Goal: Information Seeking & Learning: Compare options

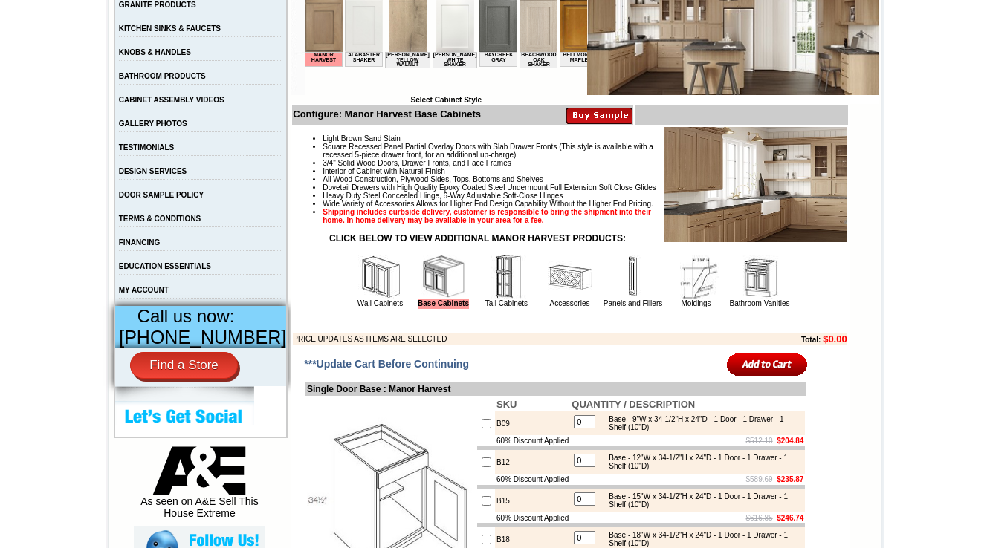
click at [487, 345] on td "Light Brown Sand Stain Square Recessed Panel Partial Overlay Doors with Slab Dr…" at bounding box center [569, 235] width 555 height 219
click at [488, 308] on link "Tall Cabinets" at bounding box center [506, 303] width 42 height 8
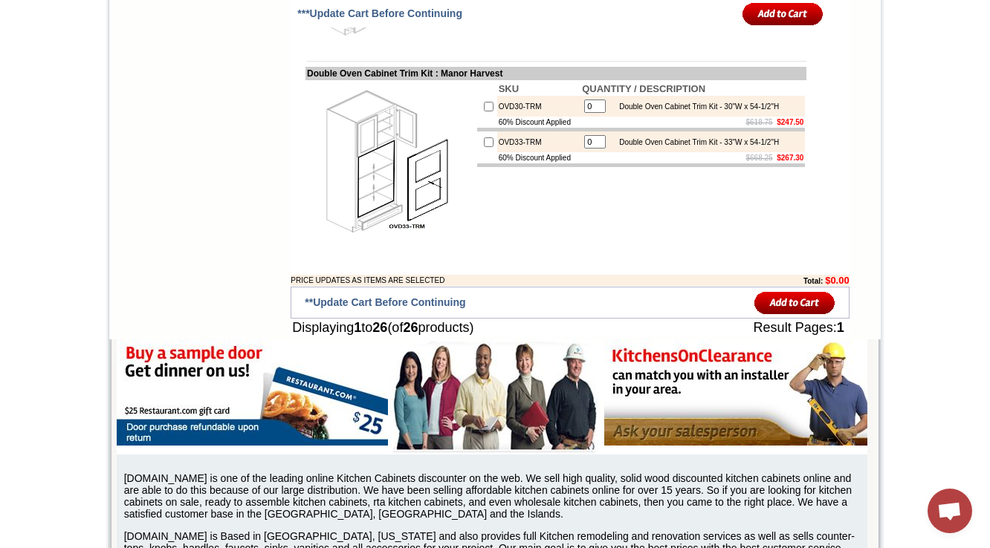
scroll to position [2140, 0]
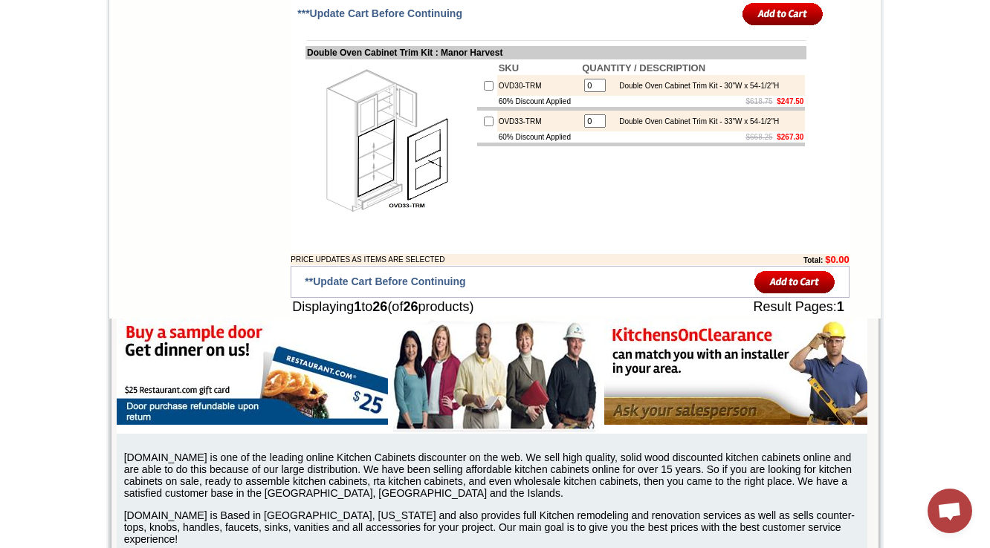
drag, startPoint x: 529, startPoint y: 148, endPoint x: 481, endPoint y: 152, distance: 47.8
copy td "OV30-TRM"
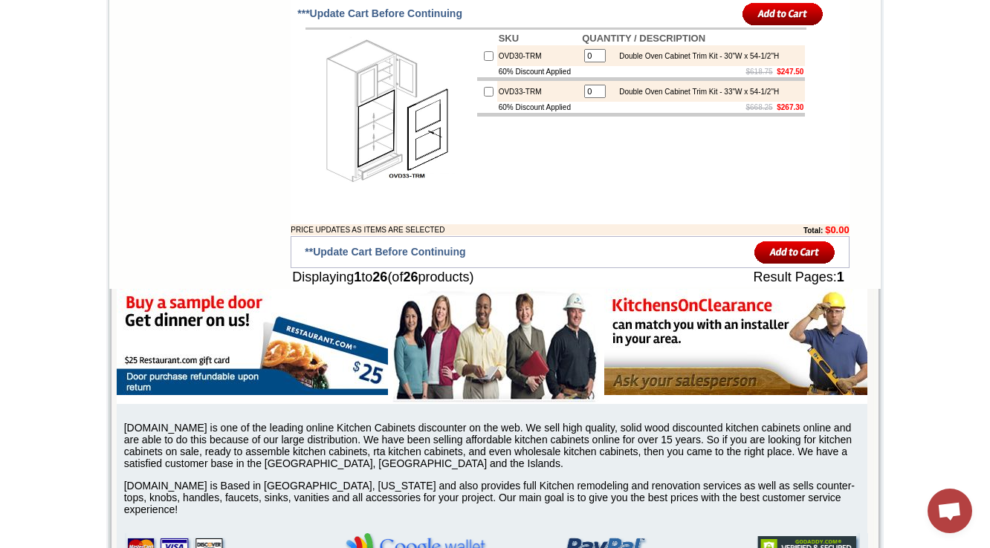
scroll to position [2199, 0]
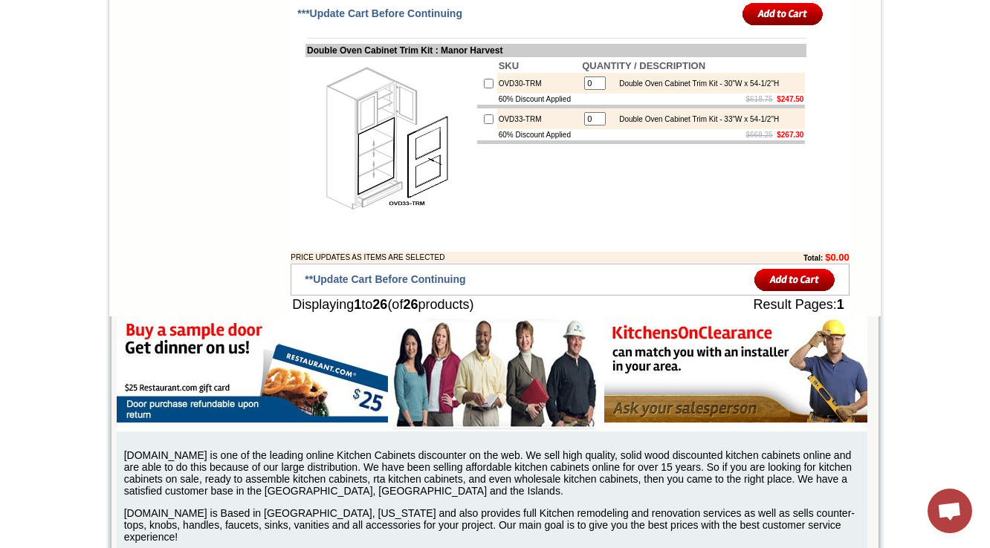
scroll to position [2080, 0]
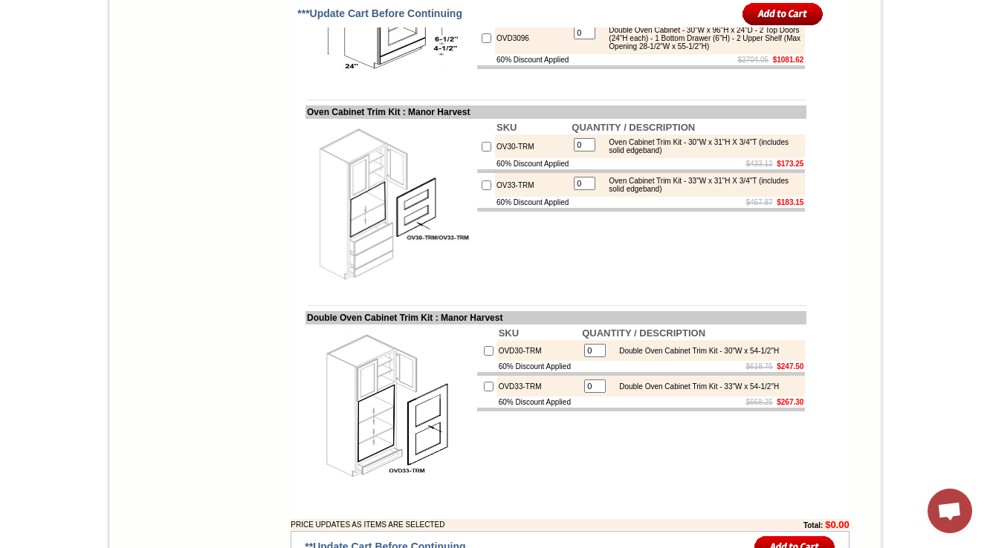
scroll to position [2259, 0]
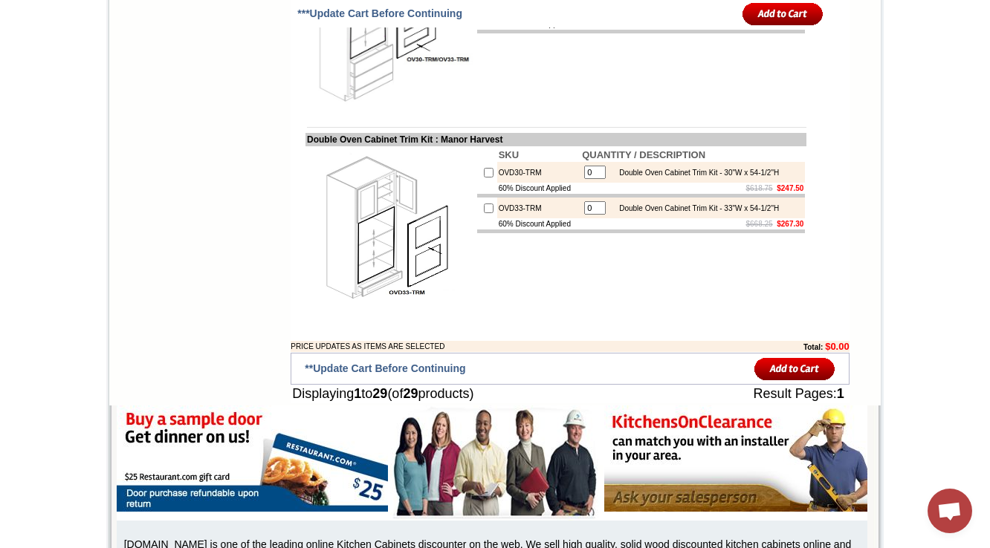
drag, startPoint x: 604, startPoint y: 269, endPoint x: 708, endPoint y: 272, distance: 104.1
click at [679, 111] on td "SKU QUANTITY / DESCRIPTION OV30-TRM 0 Oven Cabinet Trim Kit - 30"W x 31"H X 3/4…" at bounding box center [641, 26] width 331 height 170
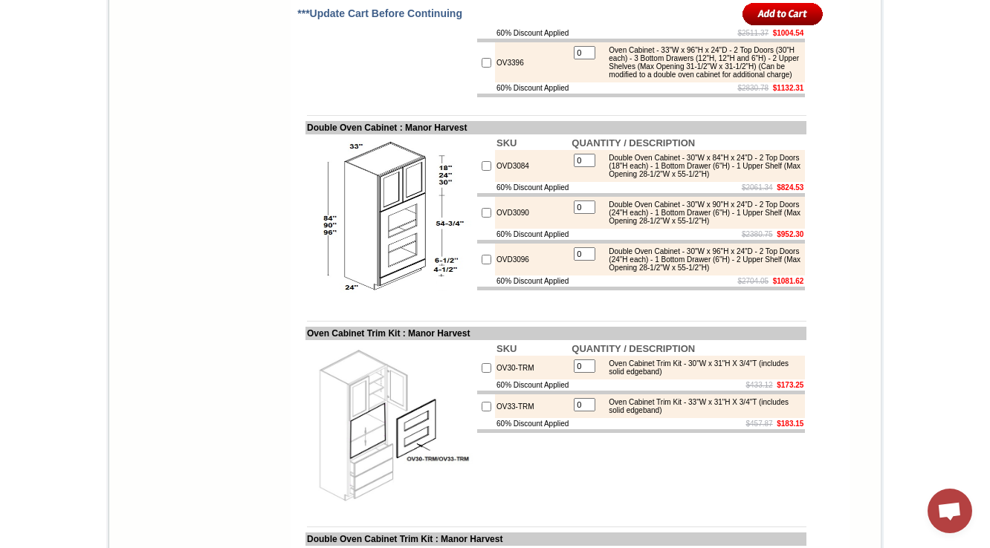
scroll to position [1783, 0]
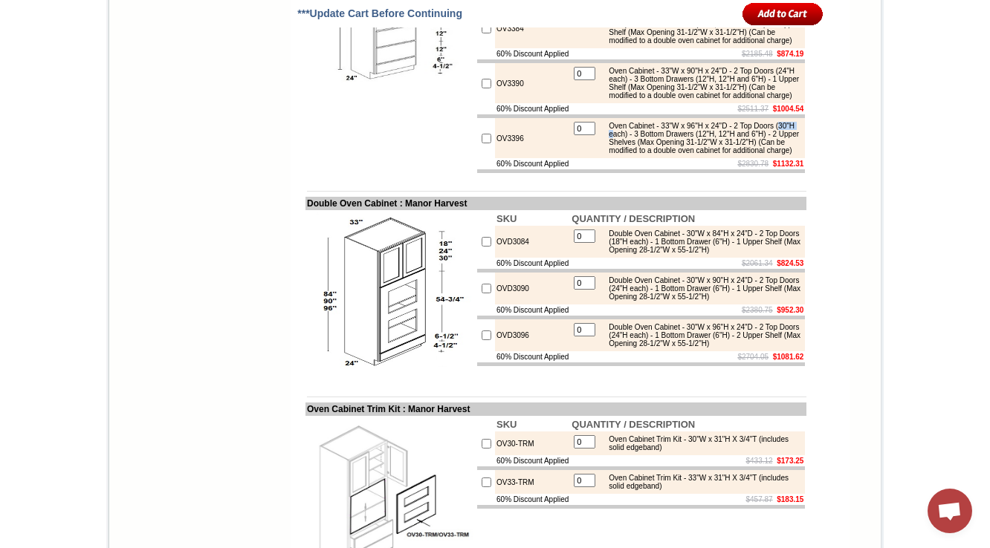
drag, startPoint x: 637, startPoint y: 379, endPoint x: 661, endPoint y: 380, distance: 24.5
click at [661, 155] on div "Oven Cabinet - 33"W x 96"H x 24"D - 2 Top Doors (30"H each) - 3 Bottom Drawers …" at bounding box center [701, 138] width 200 height 33
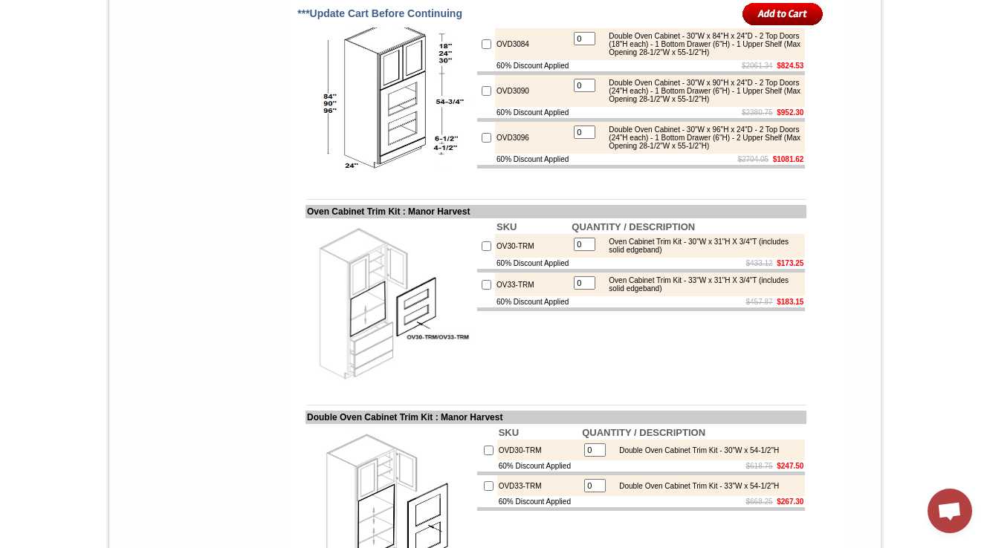
scroll to position [2021, 0]
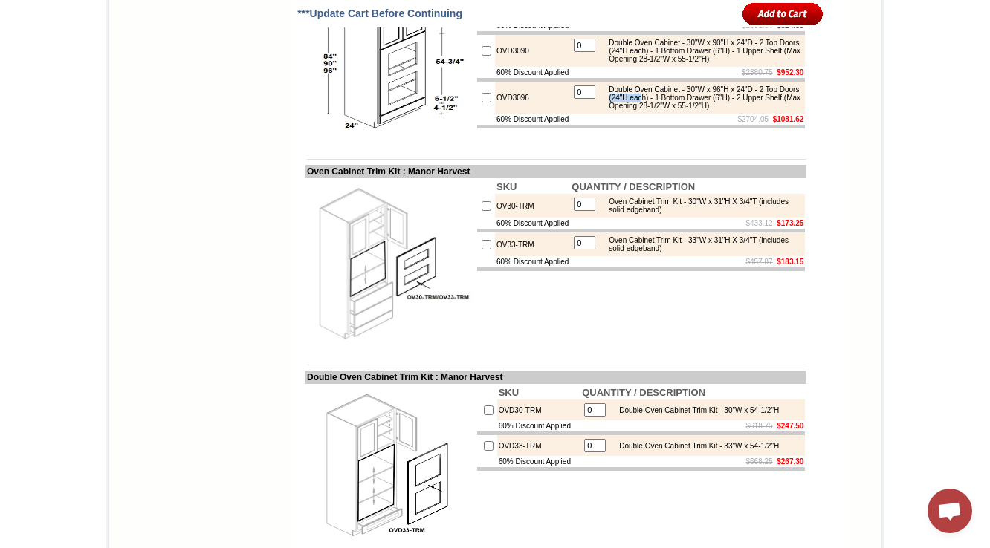
drag, startPoint x: 647, startPoint y: 390, endPoint x: 687, endPoint y: 390, distance: 39.4
click at [687, 110] on div "Double Oven Cabinet - 30"W x 96"H x 24"D - 2 Top Doors (24"H each) - 1 Bottom D…" at bounding box center [701, 97] width 200 height 25
click at [612, 110] on div "Double Oven Cabinet - 30"W x 96"H x 24"D - 2 Top Doors (24"H each) - 1 Bottom D…" at bounding box center [701, 97] width 200 height 25
drag, startPoint x: 651, startPoint y: 392, endPoint x: 692, endPoint y: 389, distance: 41.0
click at [692, 110] on div "Double Oven Cabinet - 30"W x 96"H x 24"D - 2 Top Doors (24"H each) - 1 Bottom D…" at bounding box center [701, 97] width 200 height 25
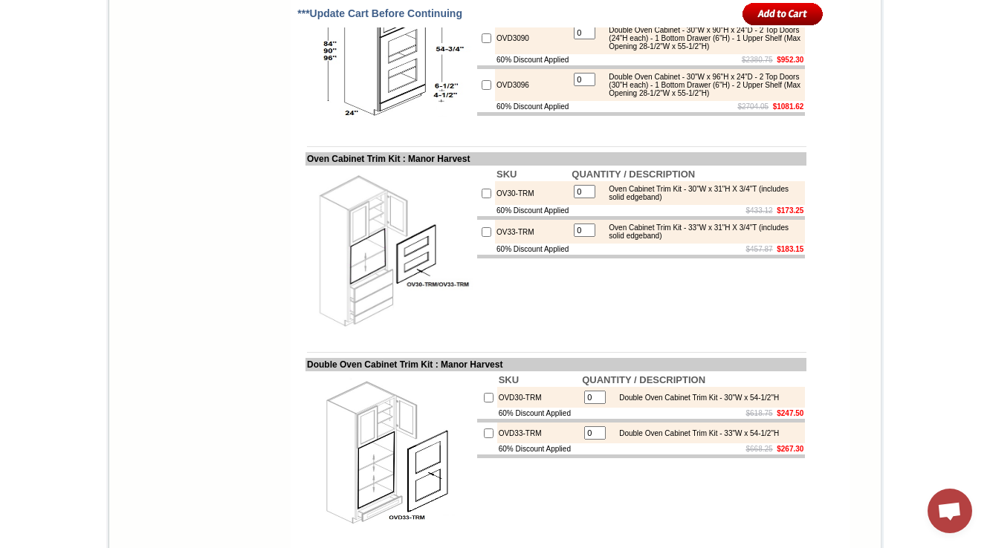
scroll to position [2080, 0]
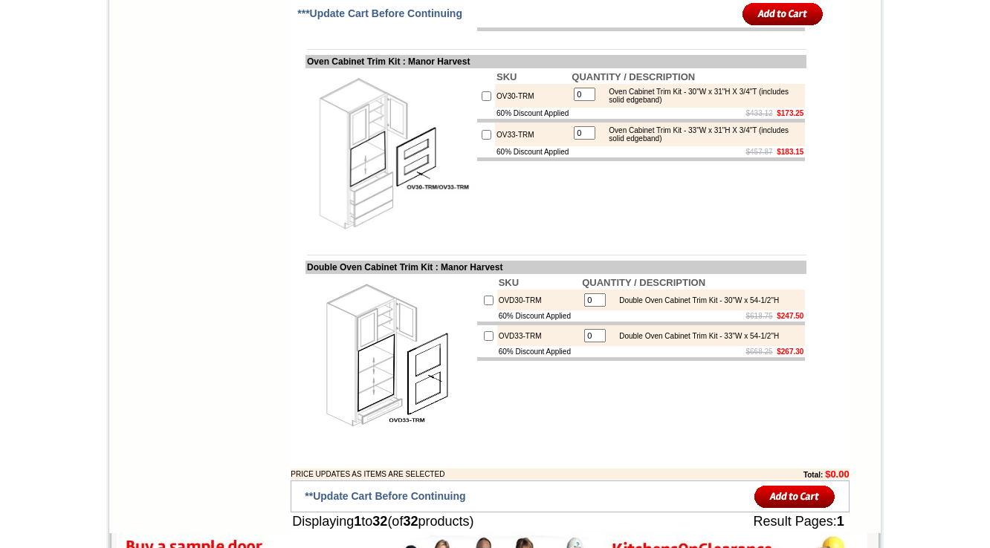
scroll to position [2199, 0]
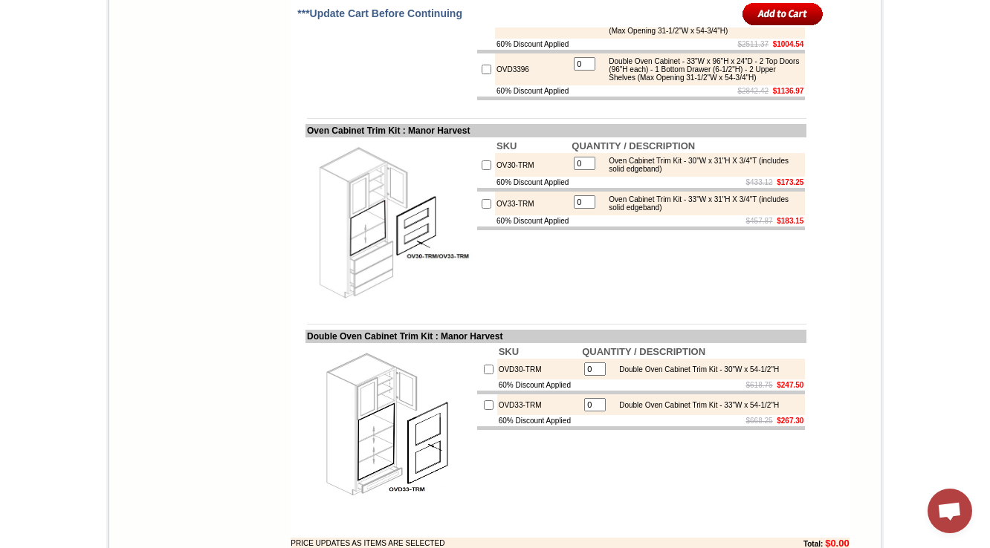
scroll to position [2199, 0]
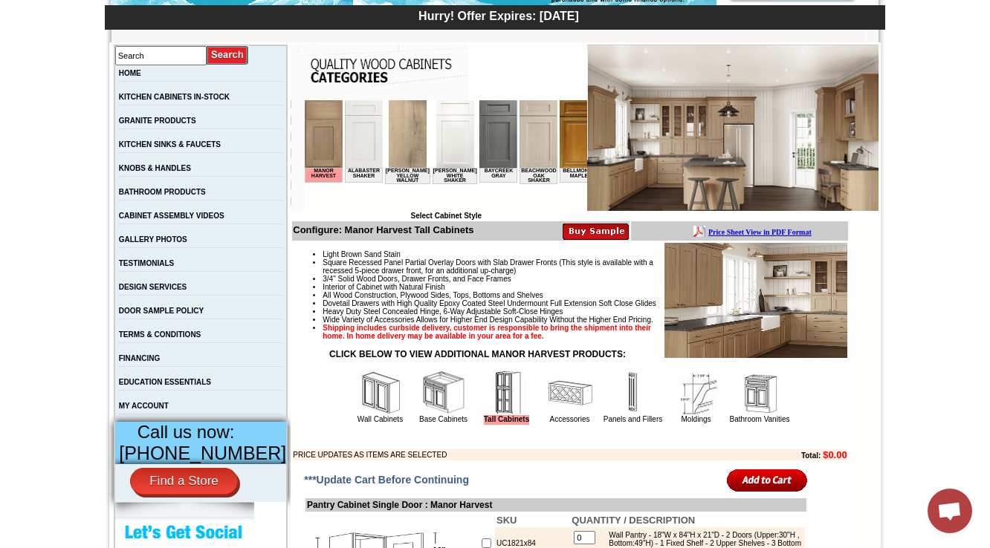
scroll to position [238, 0]
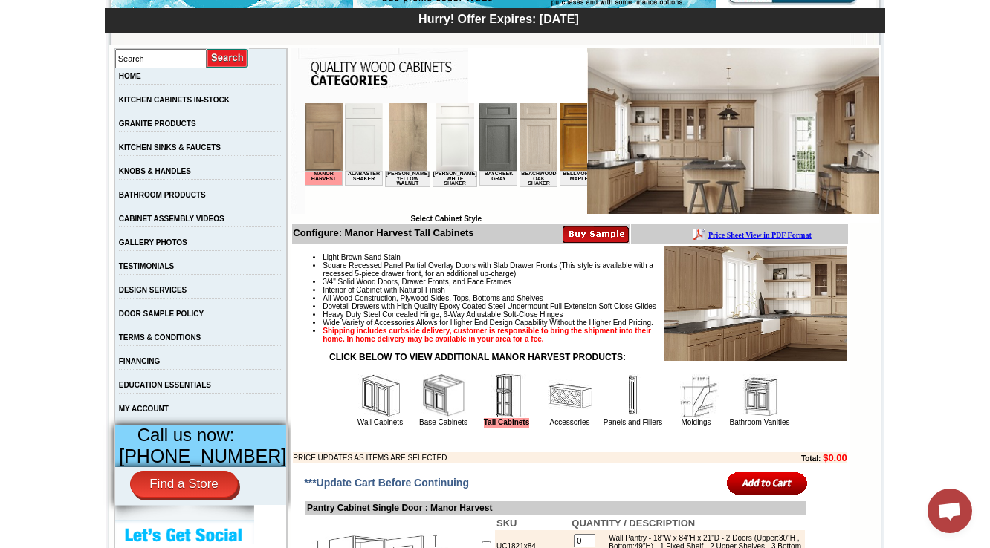
click at [423, 418] on img at bounding box center [443, 396] width 45 height 45
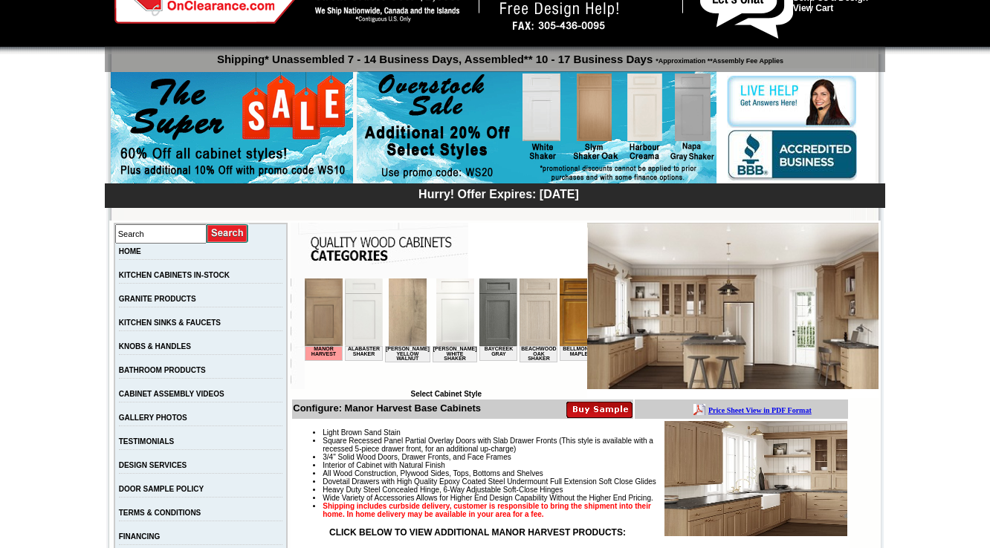
scroll to position [297, 0]
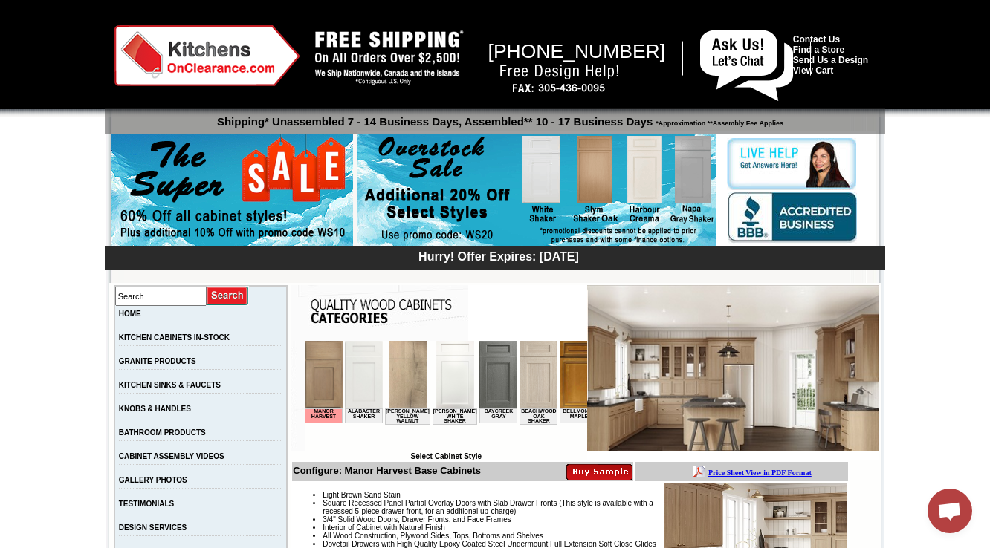
scroll to position [357, 0]
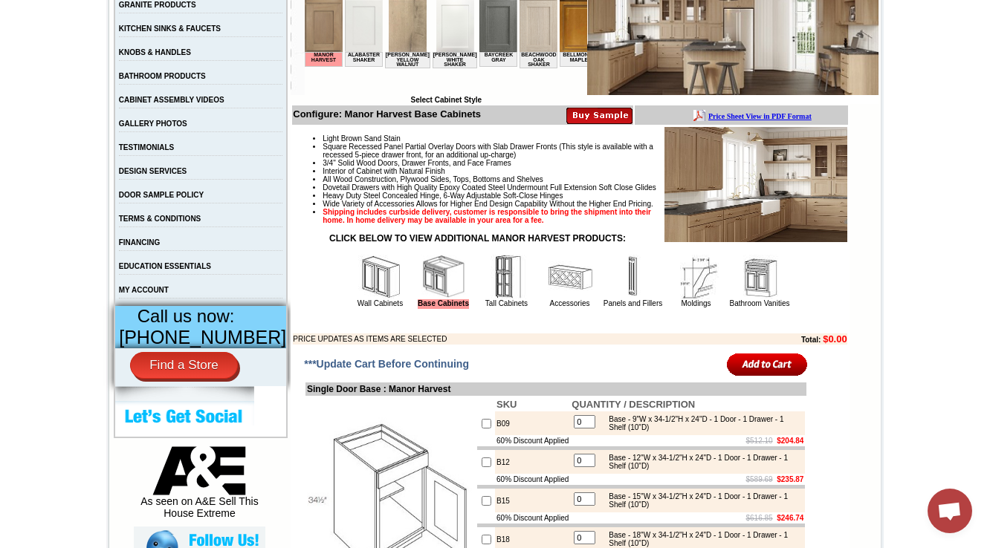
click at [496, 299] on img at bounding box center [506, 277] width 45 height 45
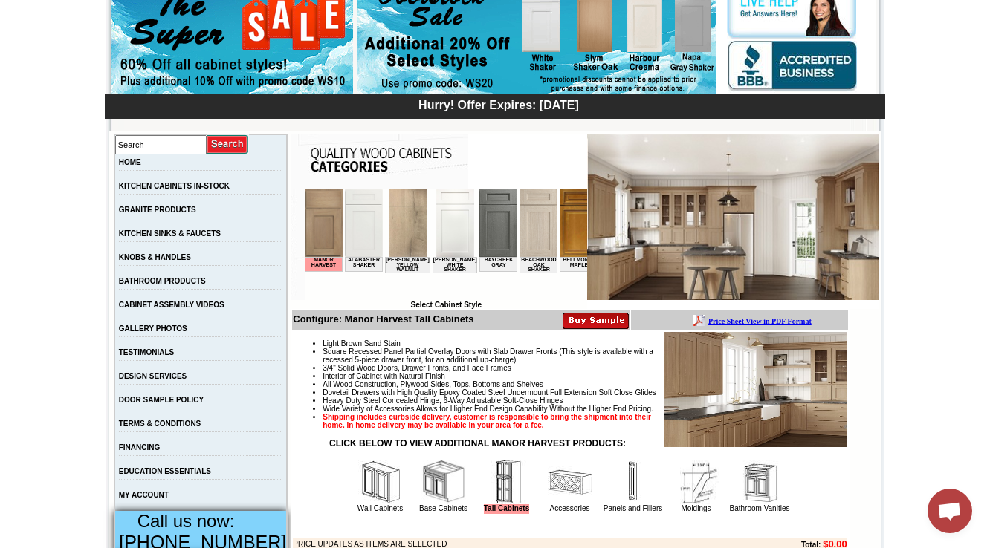
scroll to position [297, 0]
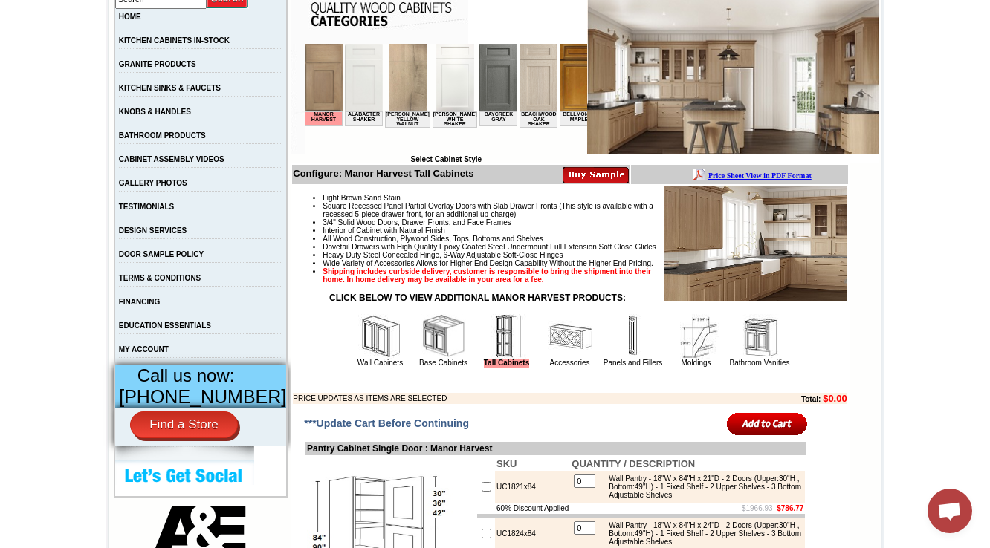
click at [565, 359] on img at bounding box center [570, 336] width 45 height 45
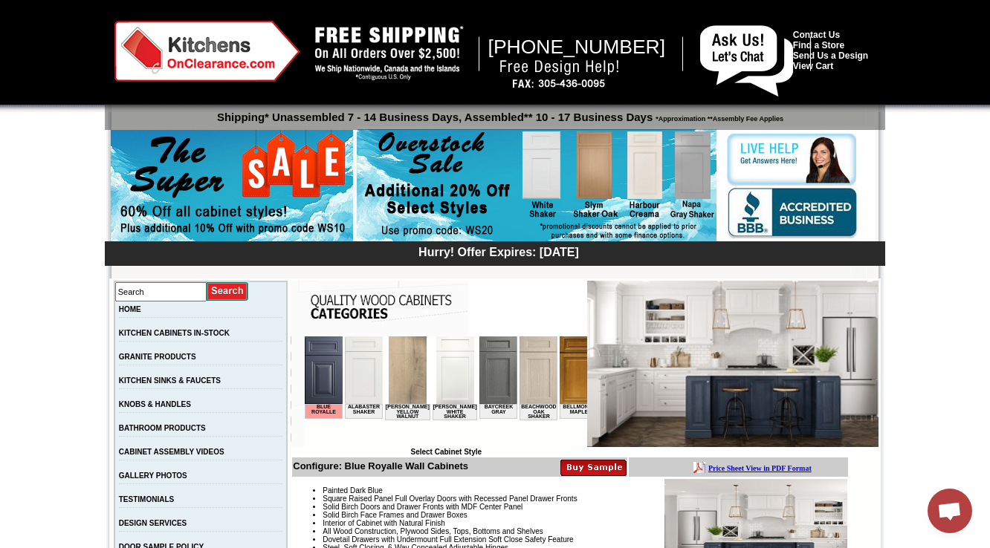
scroll to position [357, 0]
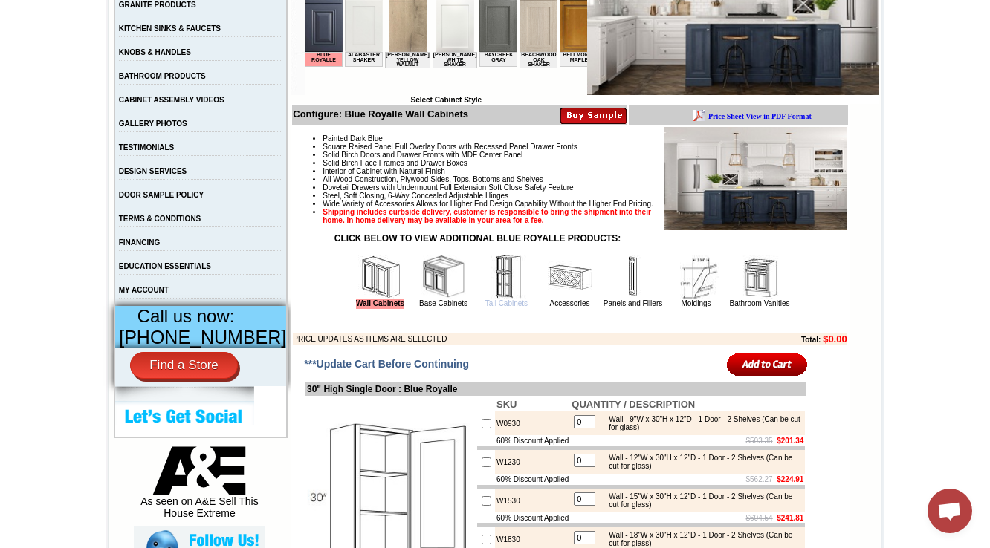
click at [485, 308] on link "Tall Cabinets" at bounding box center [506, 303] width 42 height 8
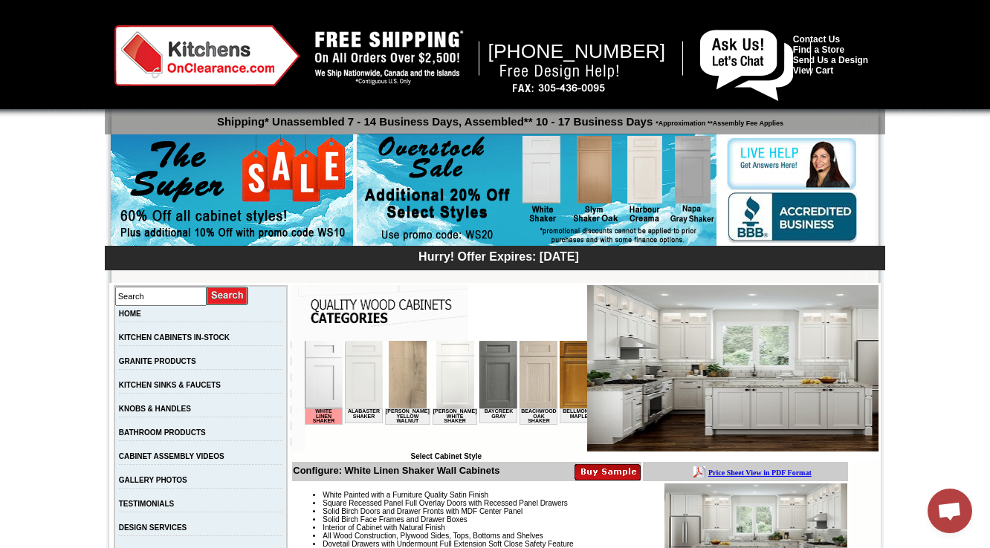
scroll to position [416, 0]
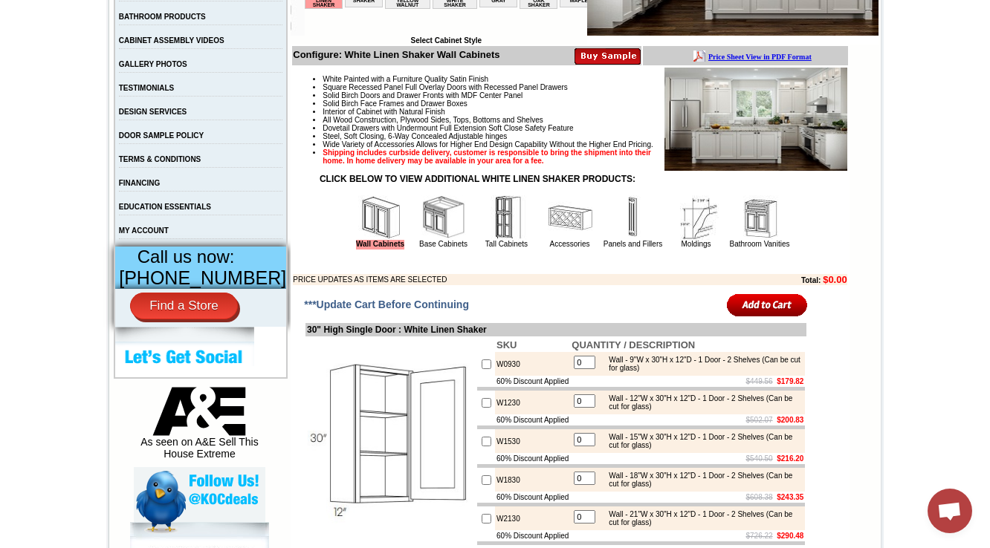
click at [484, 240] on img at bounding box center [506, 217] width 45 height 45
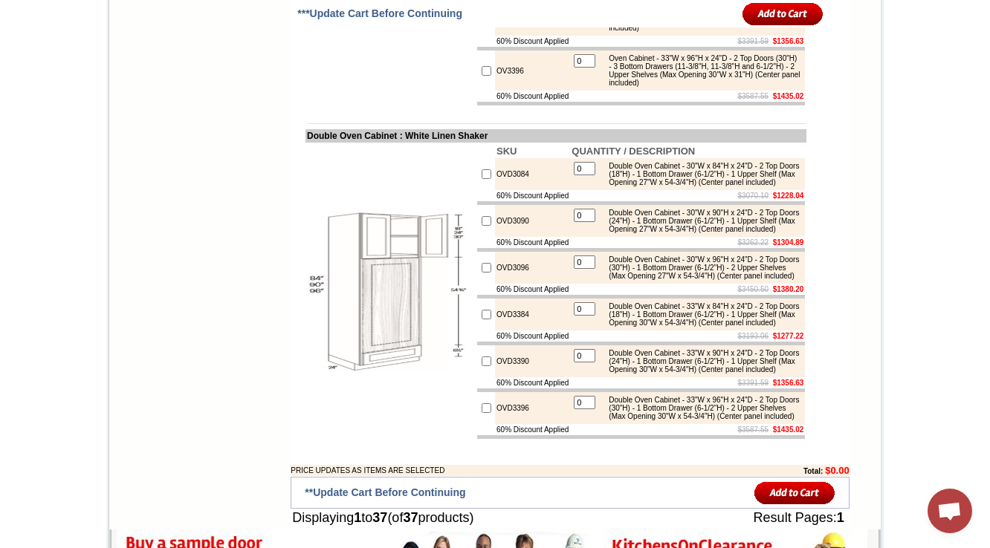
scroll to position [2212, 0]
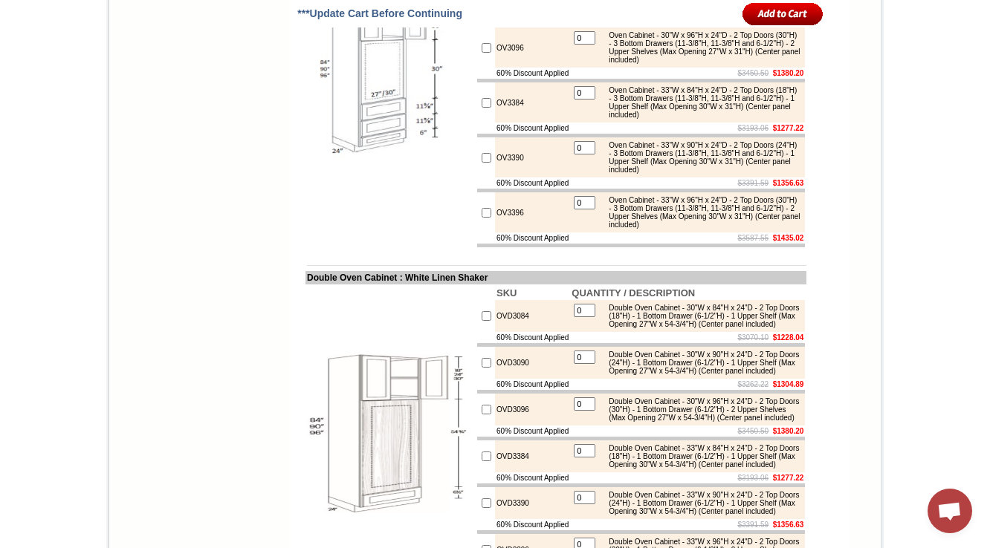
click at [334, 159] on img at bounding box center [390, 75] width 167 height 167
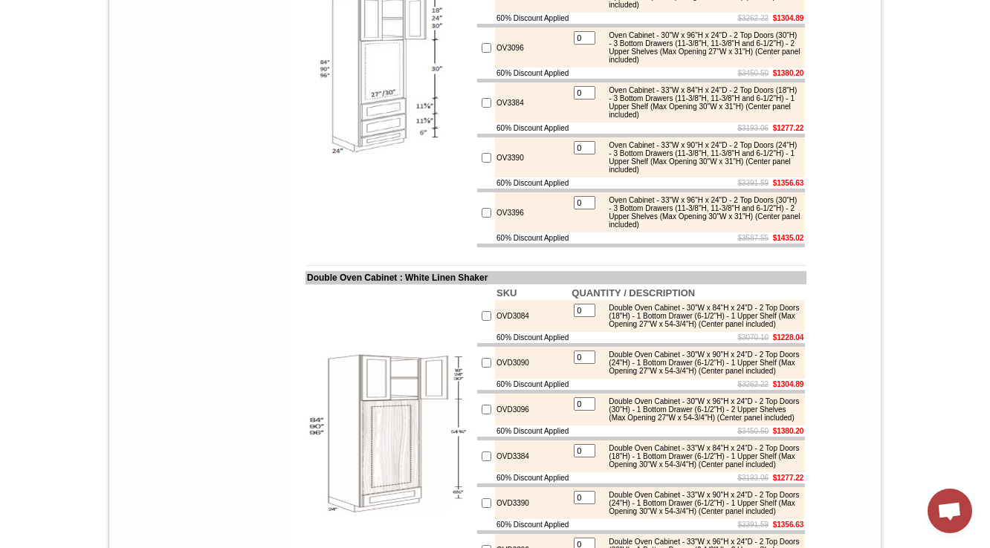
scroll to position [137, 0]
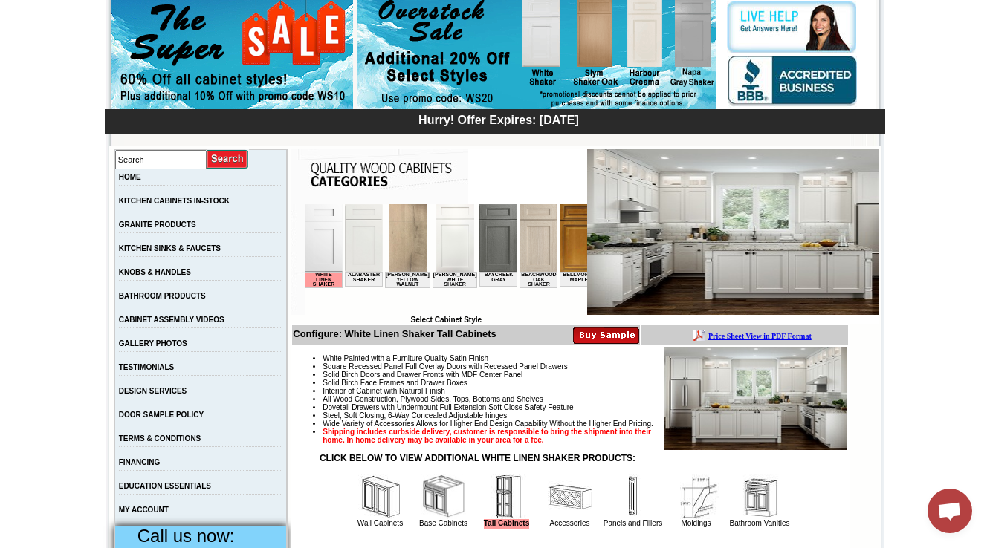
click at [533, 241] on img at bounding box center [538, 238] width 38 height 68
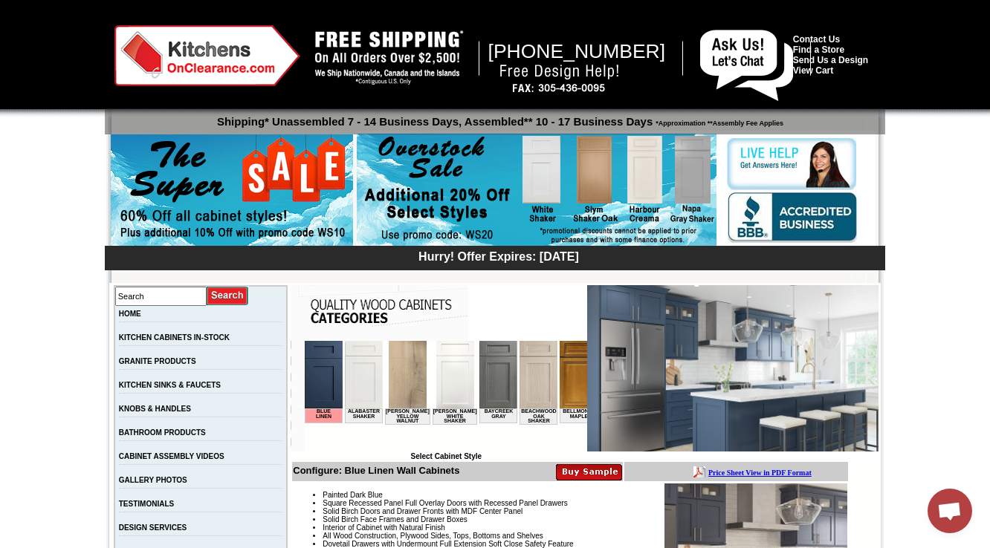
scroll to position [297, 0]
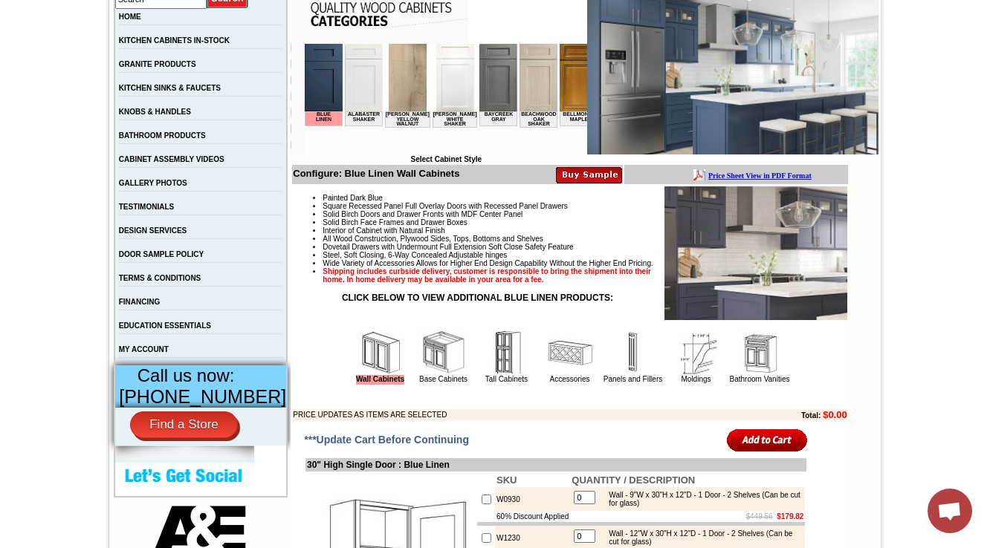
click at [499, 375] on img at bounding box center [506, 353] width 45 height 45
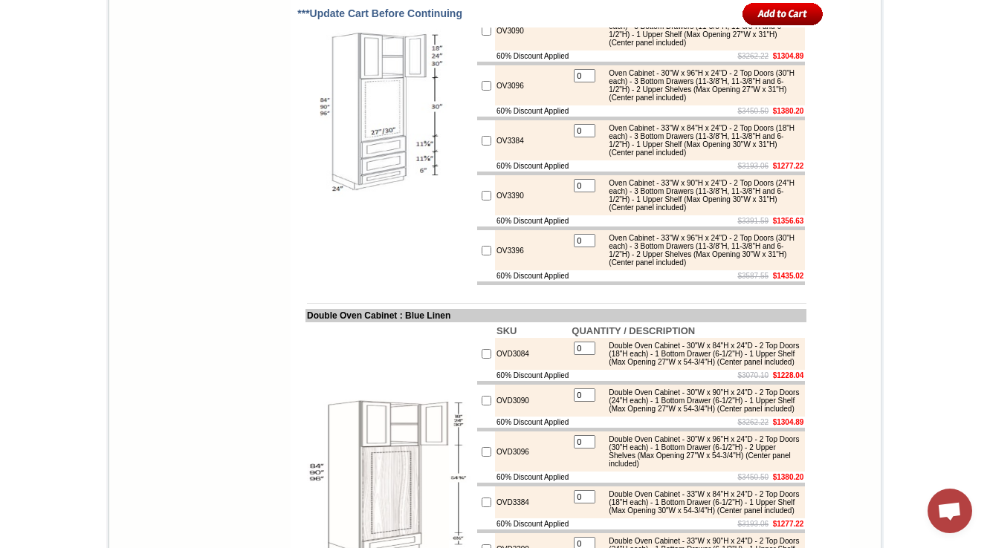
scroll to position [2217, 0]
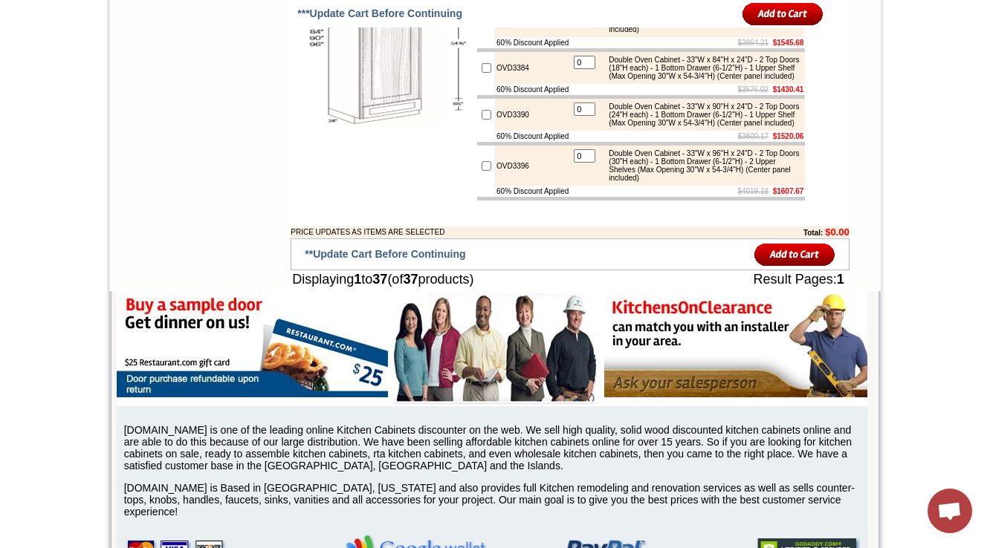
scroll to position [2633, 0]
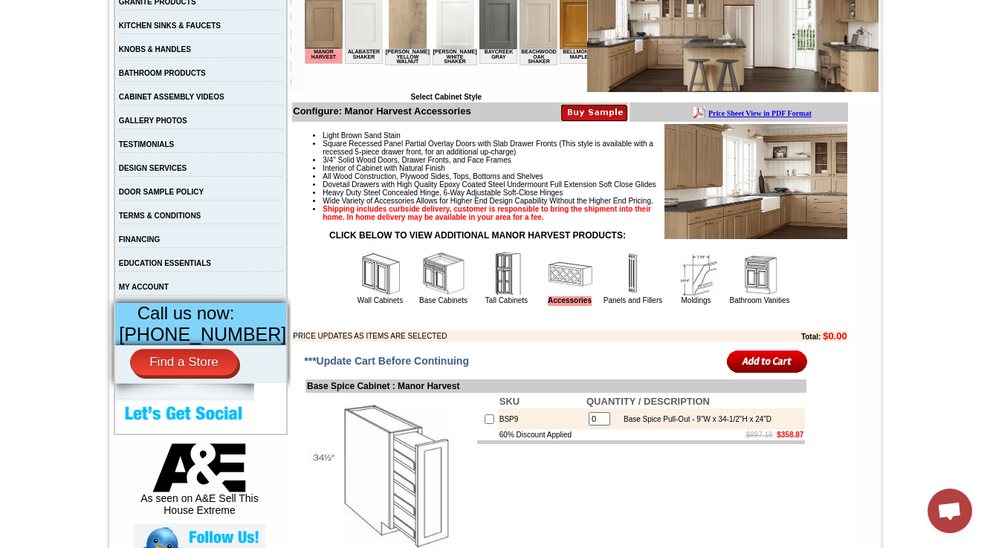
scroll to position [416, 0]
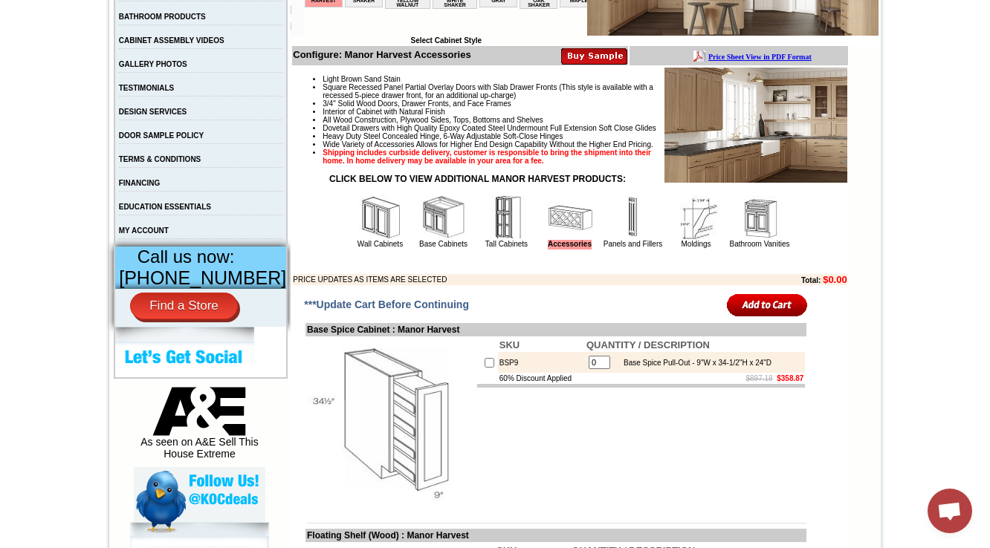
click at [424, 240] on img at bounding box center [443, 217] width 45 height 45
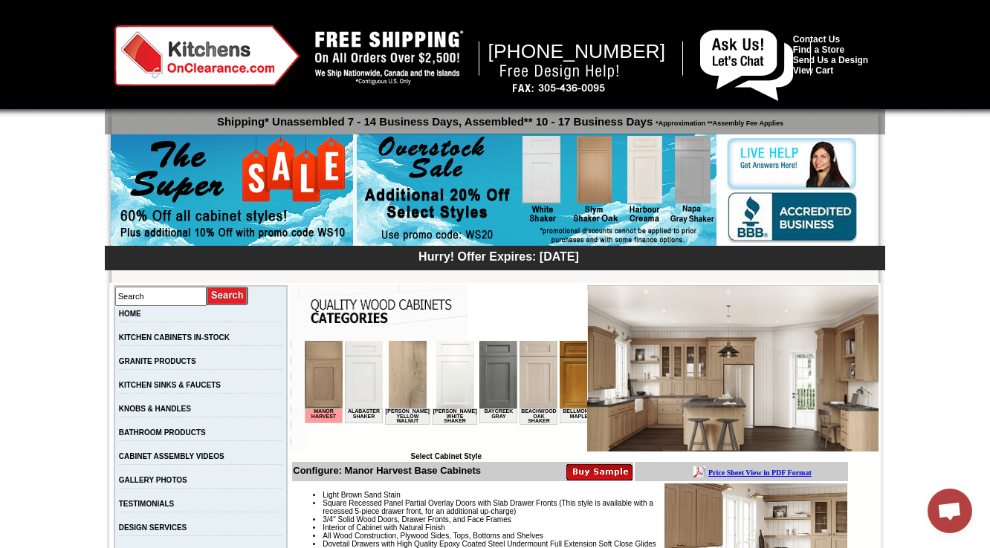
scroll to position [297, 0]
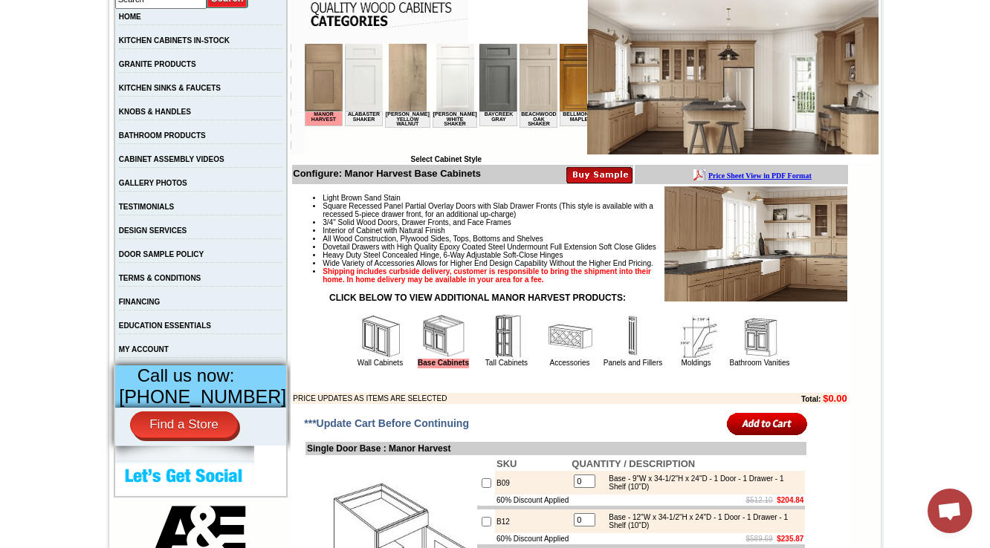
click at [495, 359] on img at bounding box center [506, 336] width 45 height 45
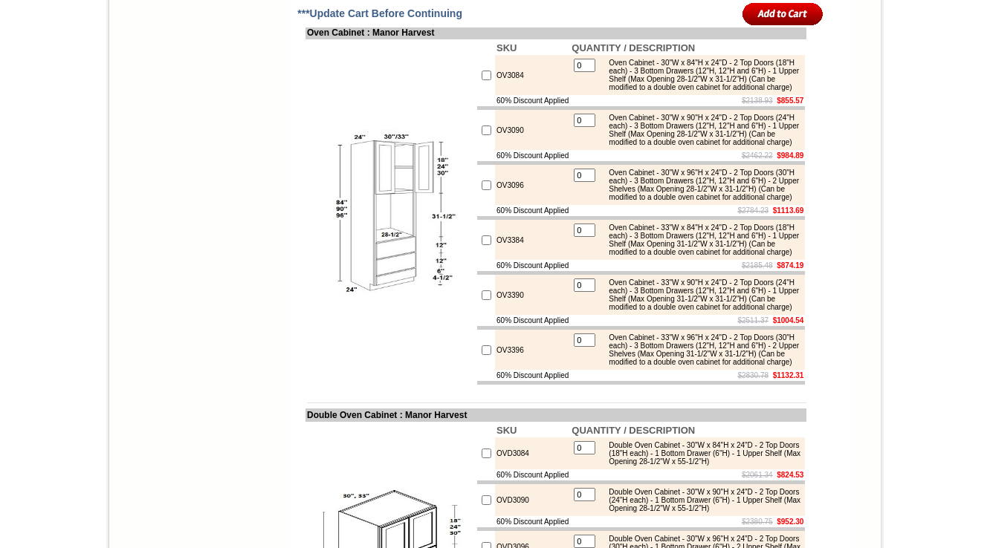
scroll to position [1665, 0]
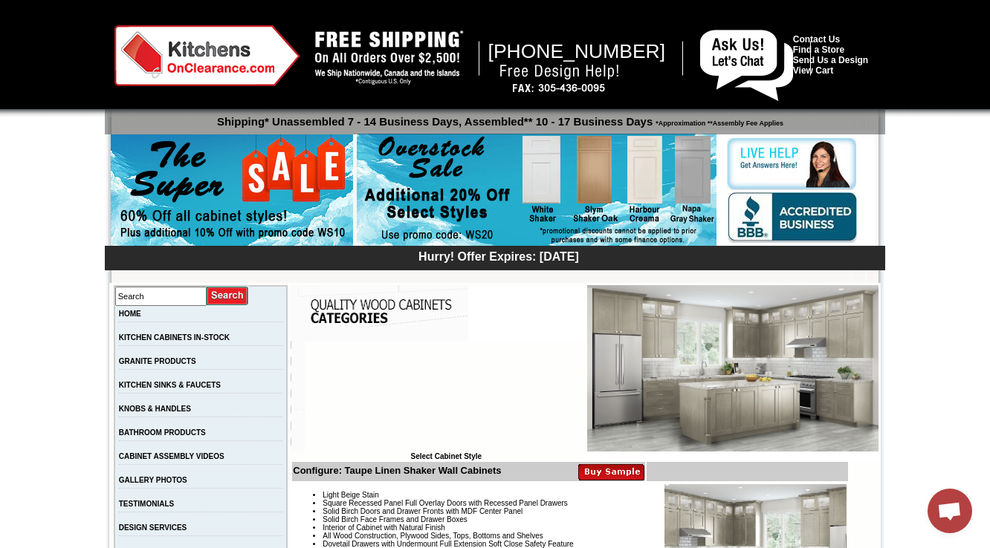
scroll to position [416, 0]
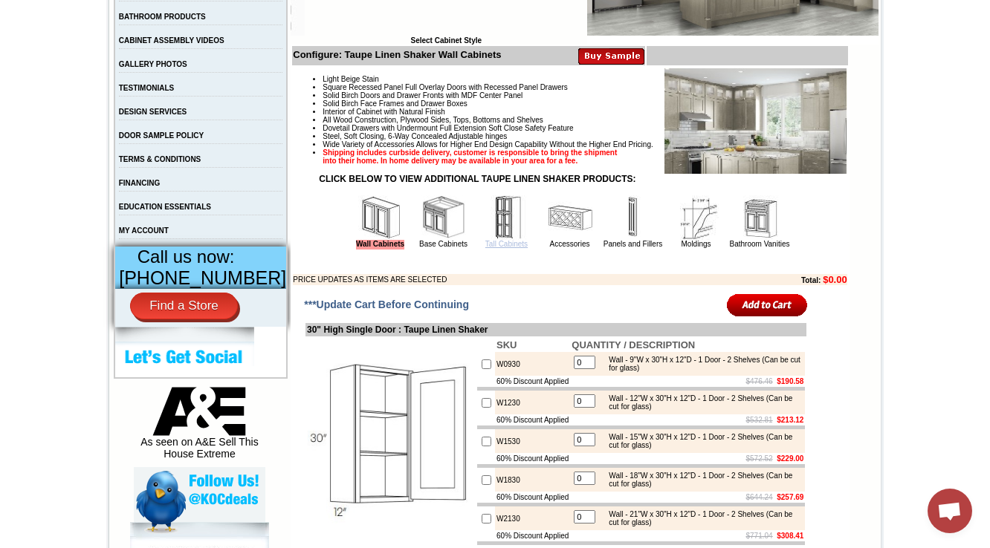
click at [485, 248] on link "Tall Cabinets" at bounding box center [506, 244] width 42 height 8
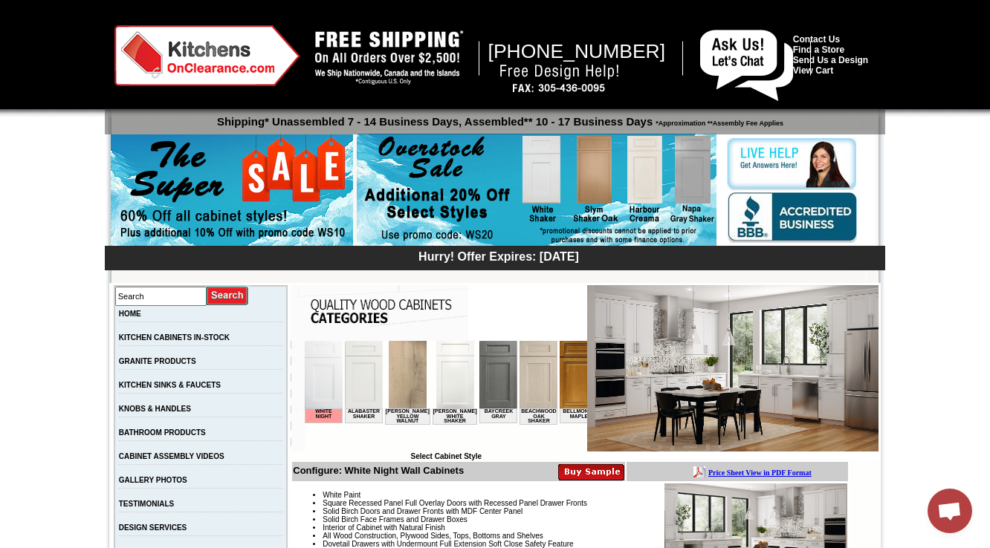
scroll to position [416, 0]
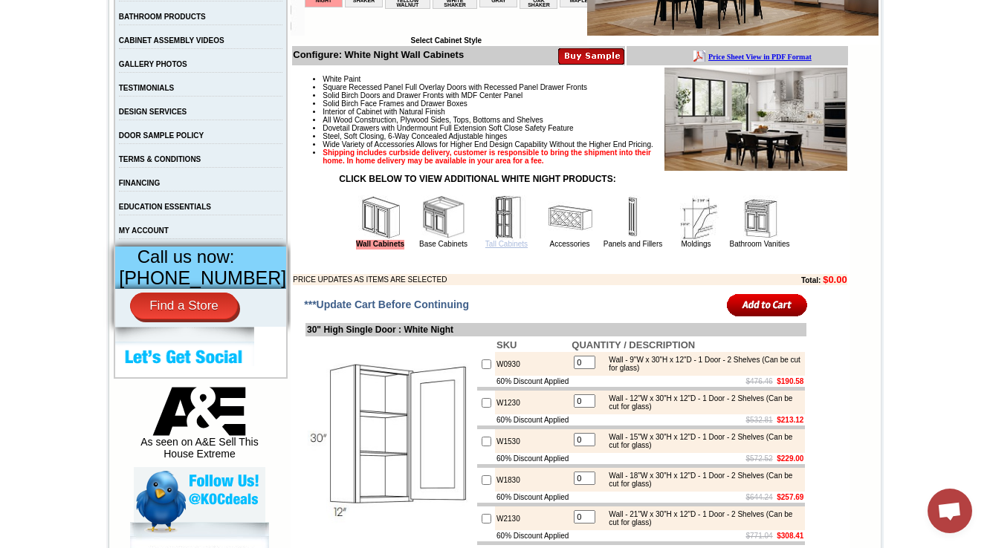
click at [502, 248] on link "Tall Cabinets" at bounding box center [506, 244] width 42 height 8
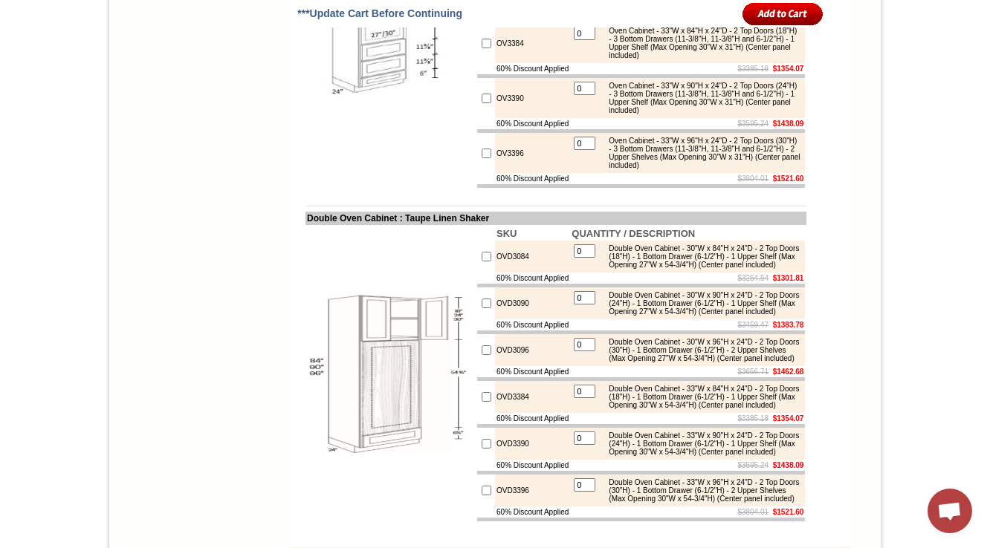
scroll to position [2212, 0]
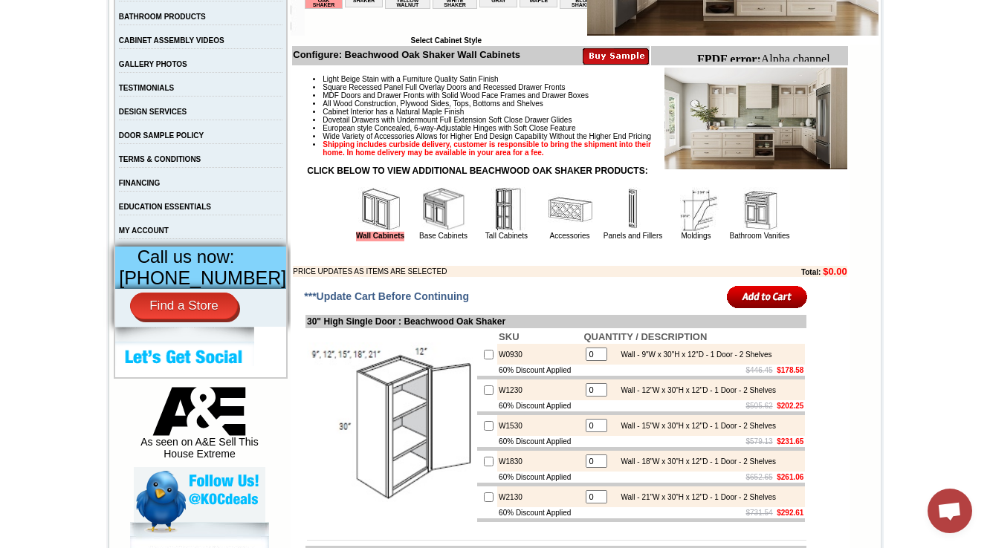
scroll to position [178, 0]
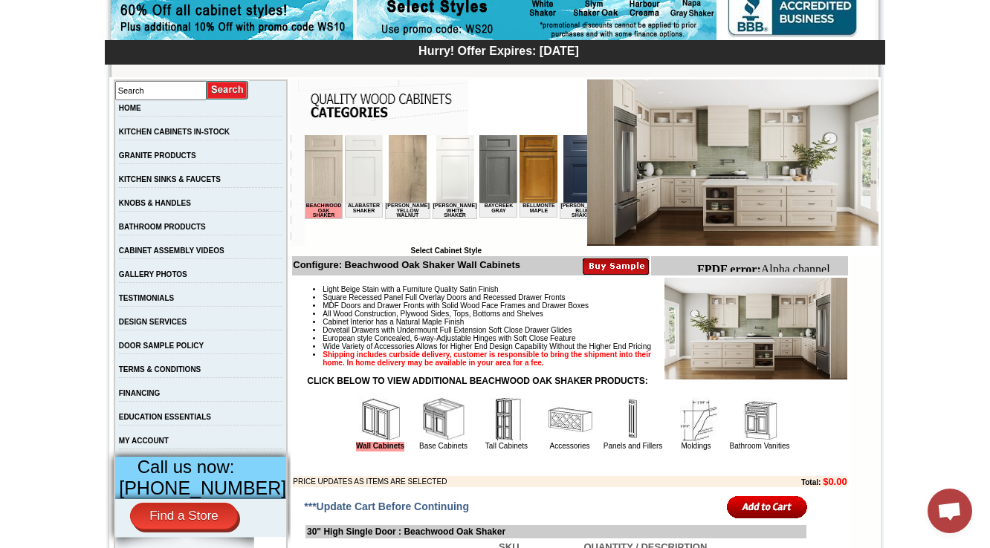
scroll to position [178, 0]
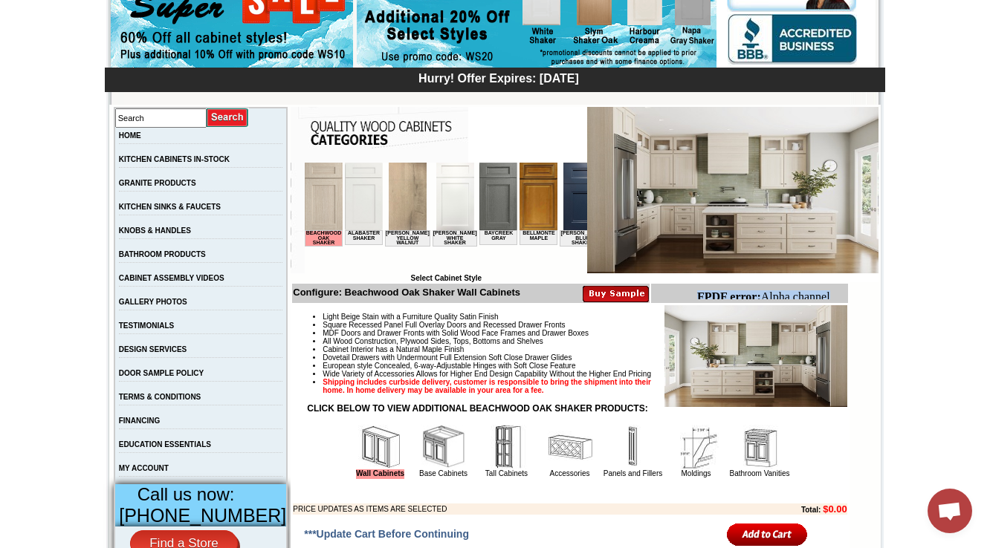
drag, startPoint x: 731, startPoint y: 293, endPoint x: 847, endPoint y: 293, distance: 115.9
click at [846, 293] on html "FPDF error: Alpha channel not supported: images/WDC2412_JSI_1.4.jpg.png" at bounding box center [768, 311] width 156 height 52
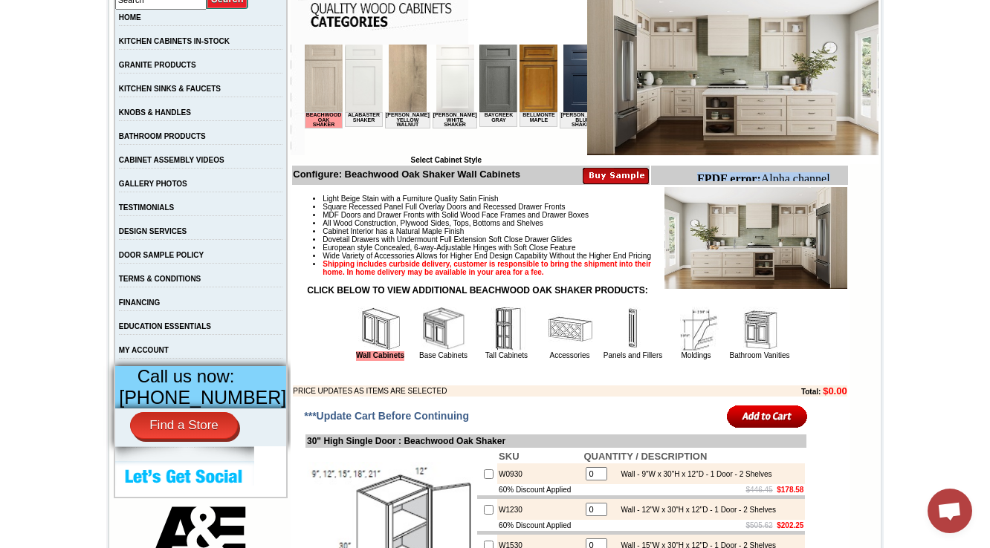
scroll to position [297, 0]
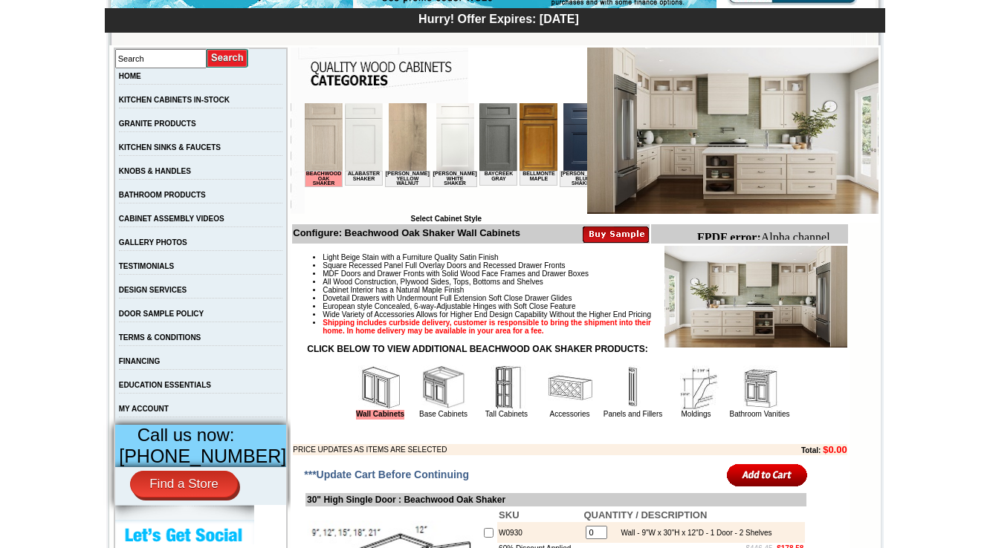
scroll to position [178, 0]
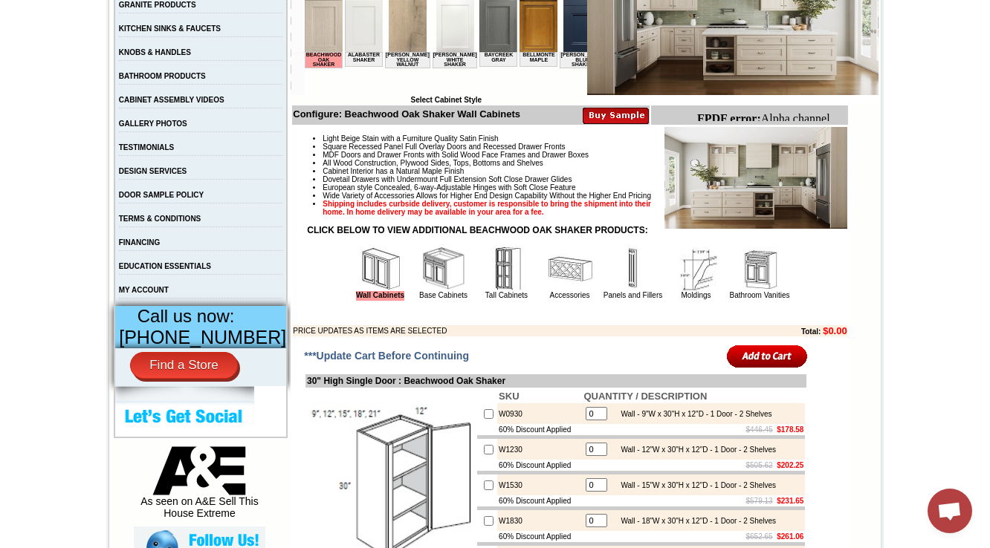
scroll to position [297, 0]
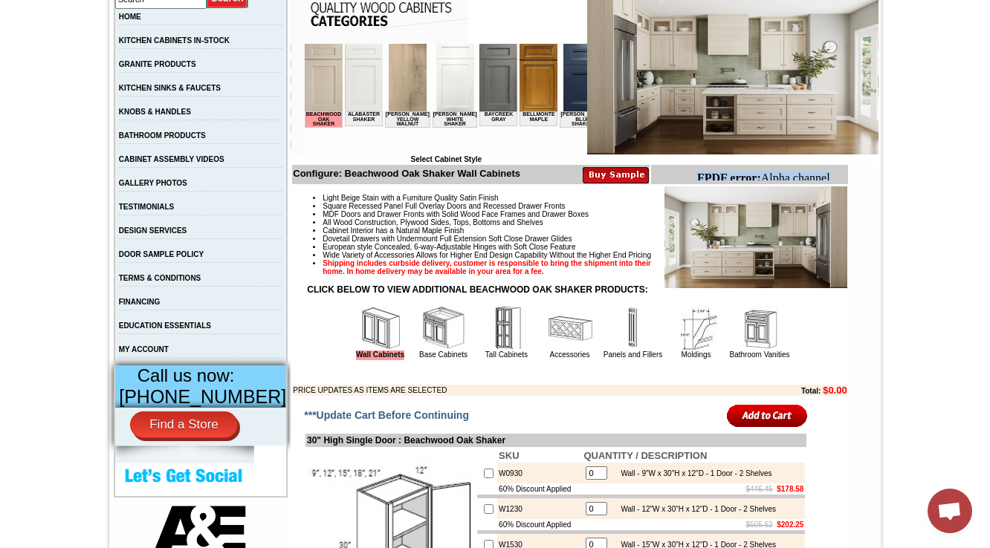
drag, startPoint x: 1399, startPoint y: 350, endPoint x: 834, endPoint y: 178, distance: 591.1
click at [834, 178] on html "FPDF error: Alpha channel not supported: images/WDC2412_JSI_1.4.jpg.png" at bounding box center [768, 192] width 156 height 52
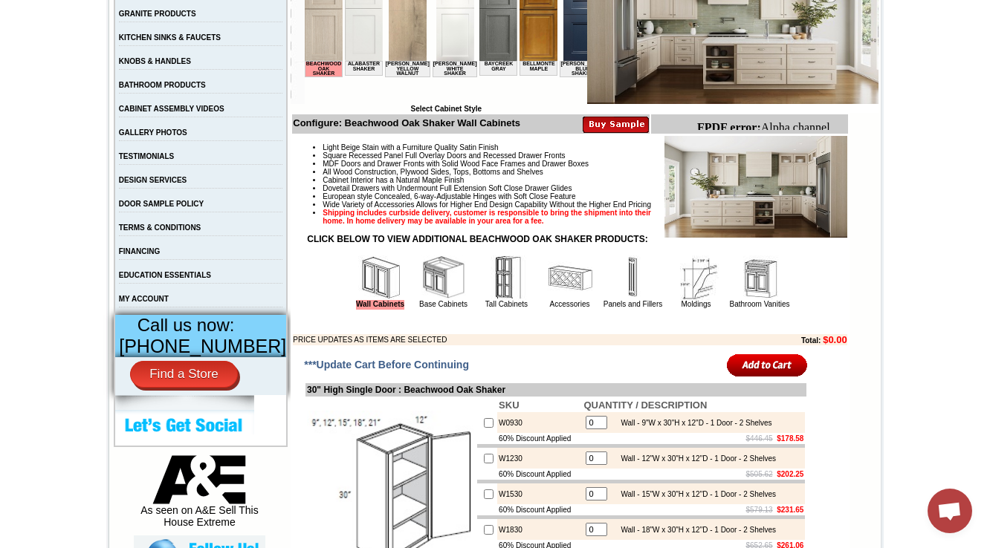
scroll to position [416, 0]
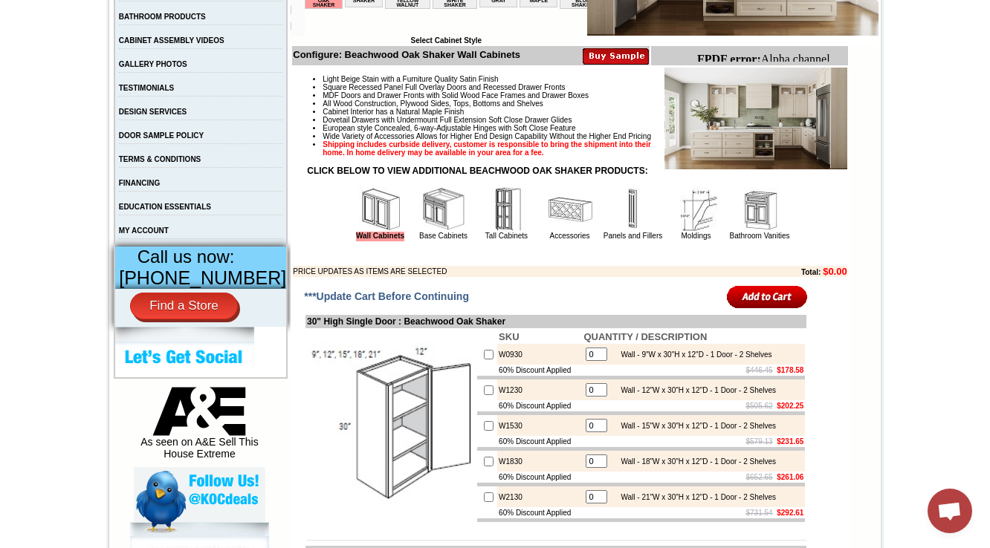
click at [424, 232] on img at bounding box center [443, 209] width 45 height 45
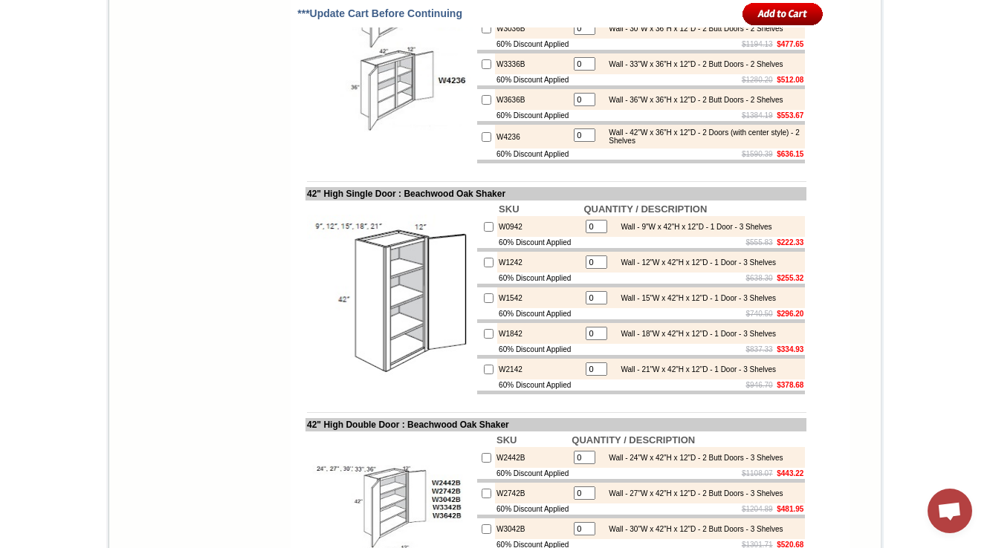
scroll to position [2199, 0]
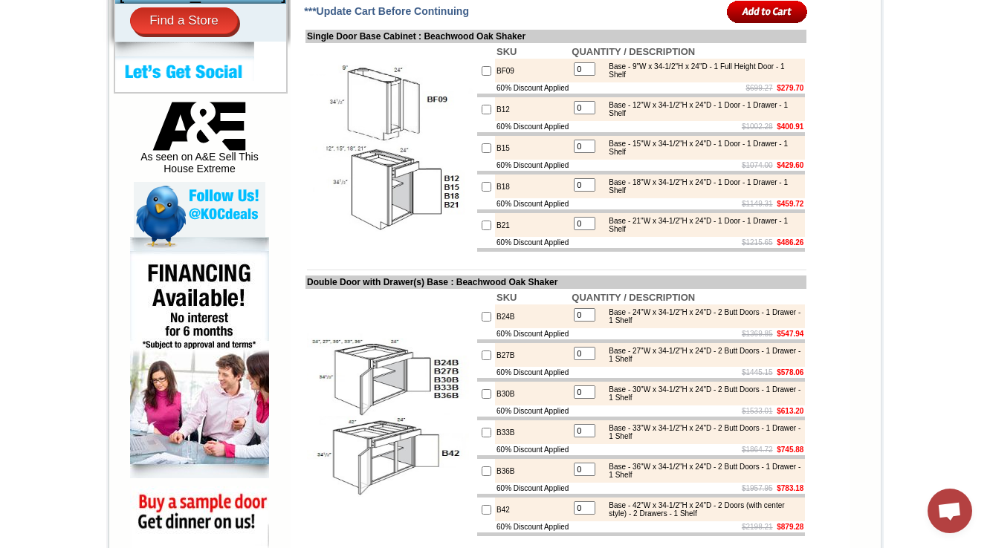
scroll to position [713, 0]
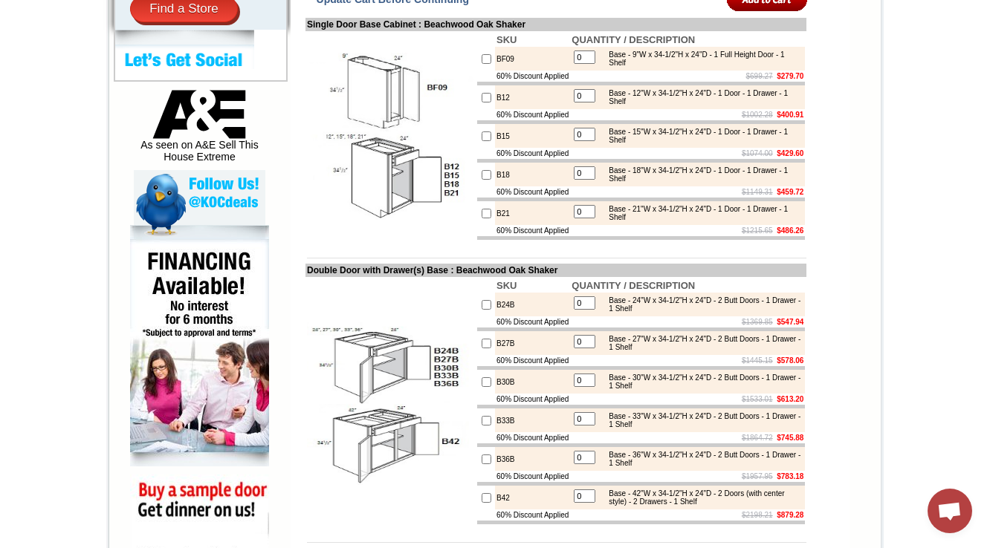
click at [477, 236] on td at bounding box center [486, 230] width 18 height 11
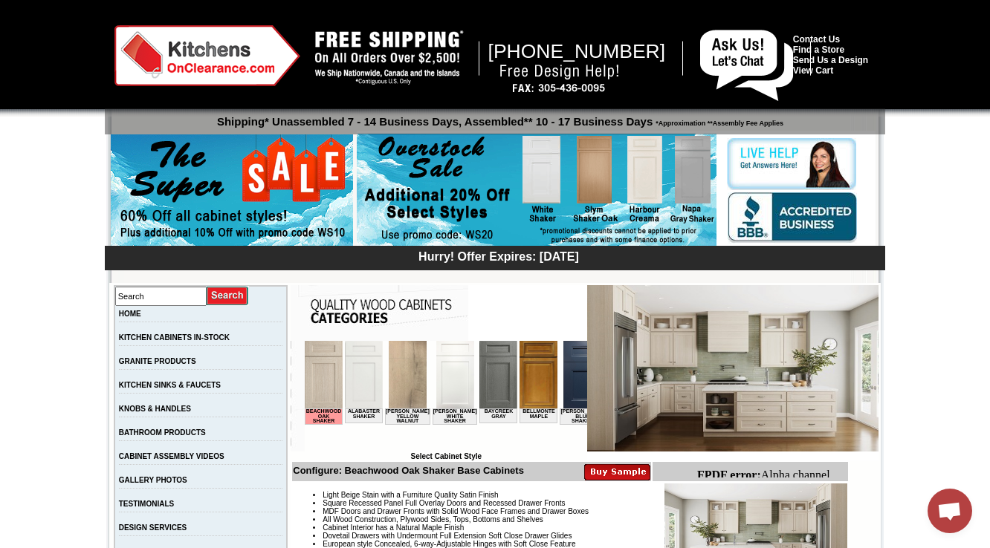
scroll to position [476, 0]
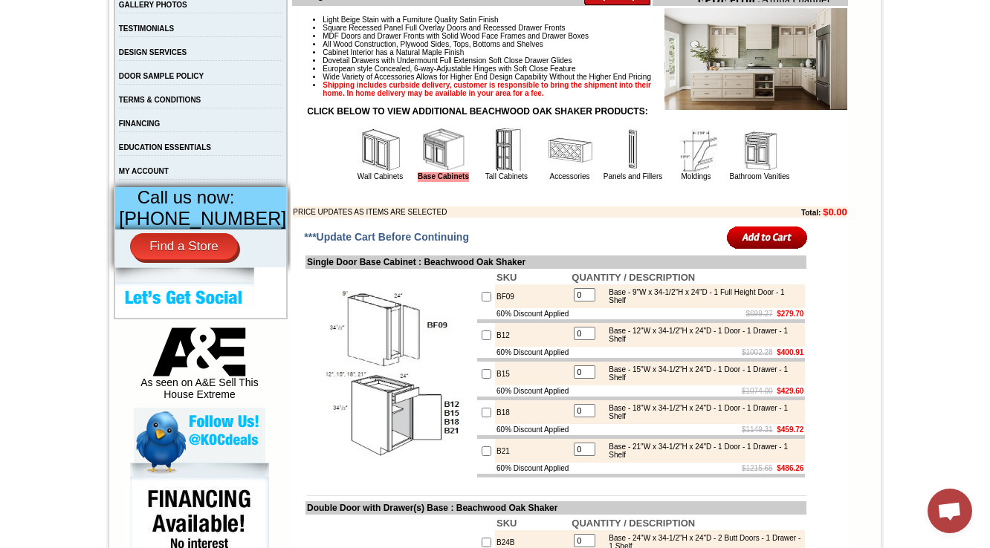
click at [507, 163] on img at bounding box center [506, 150] width 45 height 45
drag, startPoint x: 500, startPoint y: 165, endPoint x: 0, endPoint y: 120, distance: 502.1
click at [499, 166] on img at bounding box center [506, 150] width 45 height 45
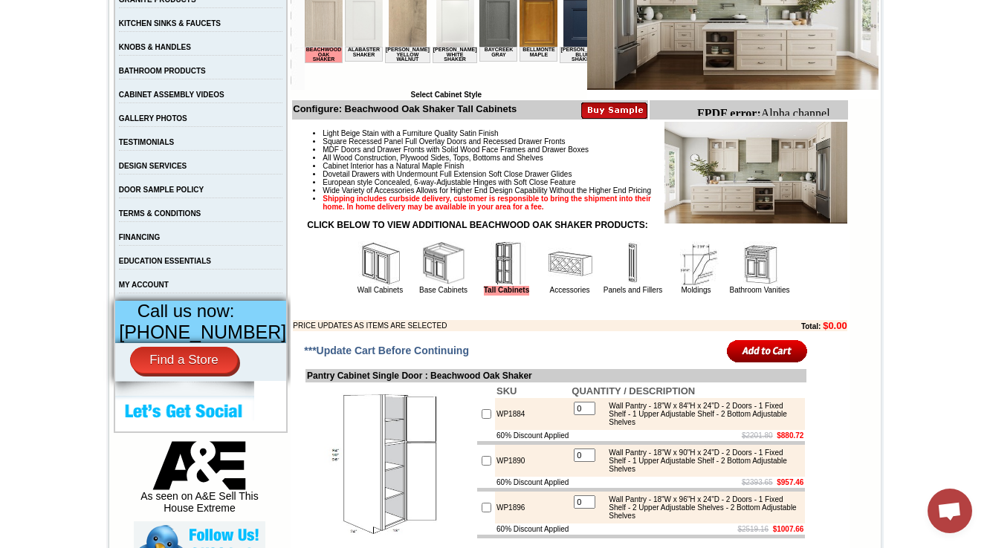
scroll to position [416, 0]
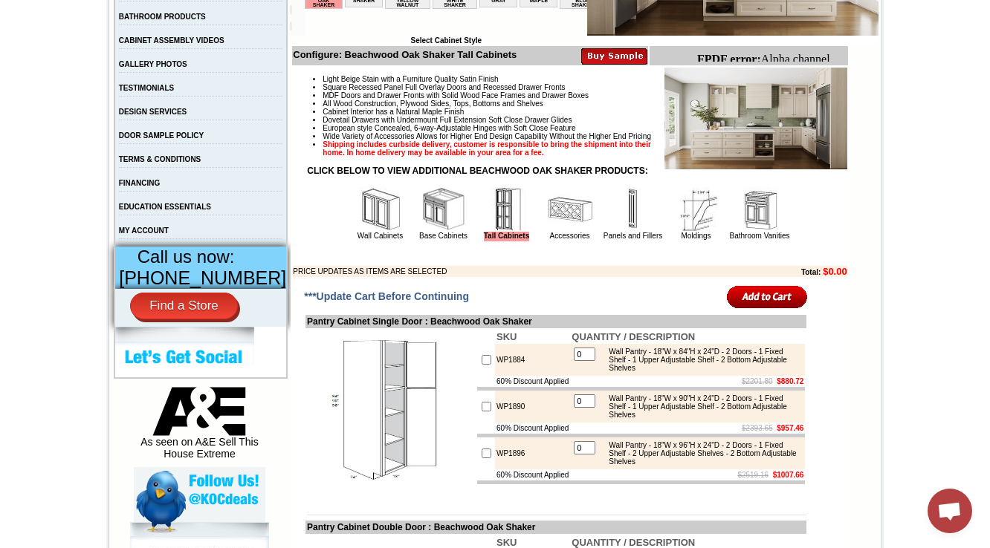
click at [548, 226] on img at bounding box center [570, 209] width 45 height 45
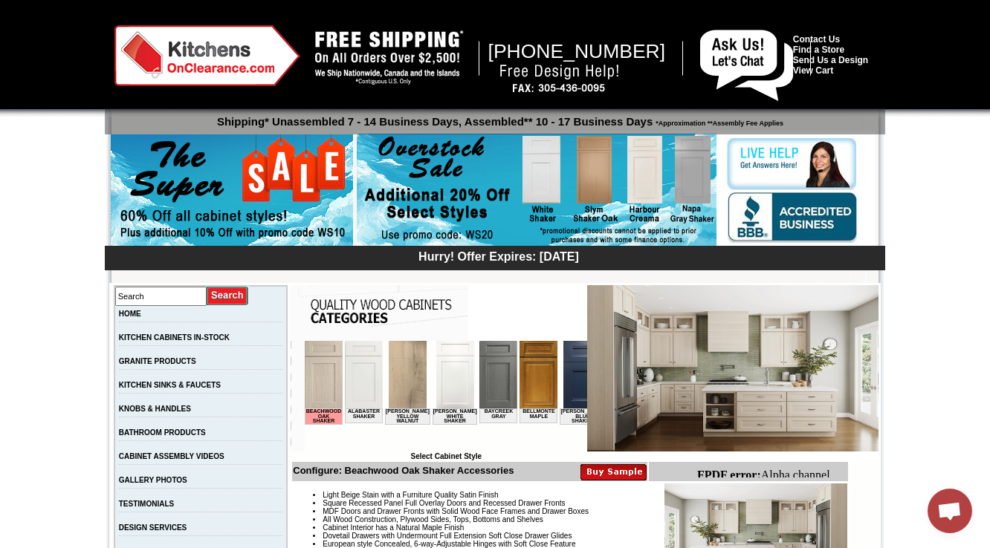
scroll to position [476, 0]
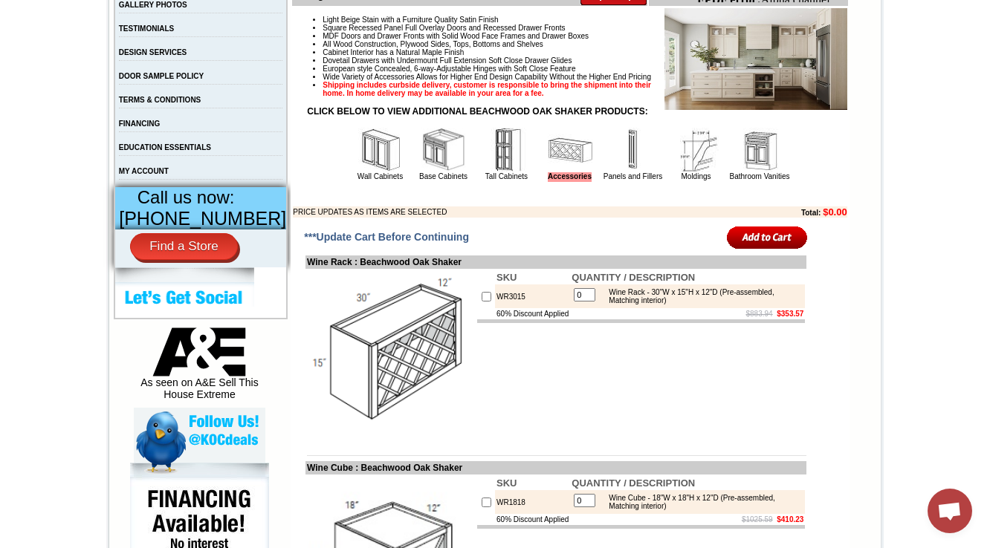
click at [620, 181] on link "Panels and Fillers" at bounding box center [632, 176] width 59 height 8
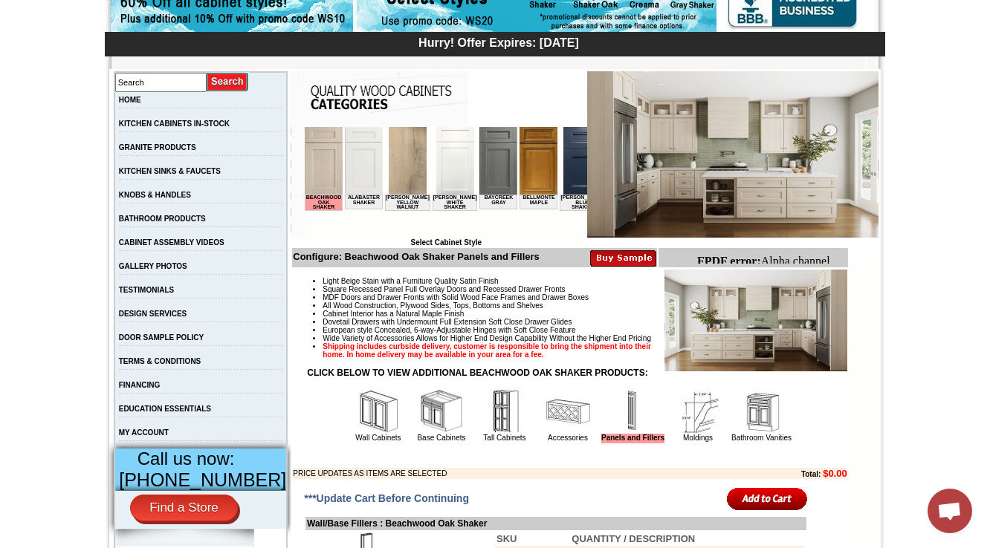
scroll to position [476, 0]
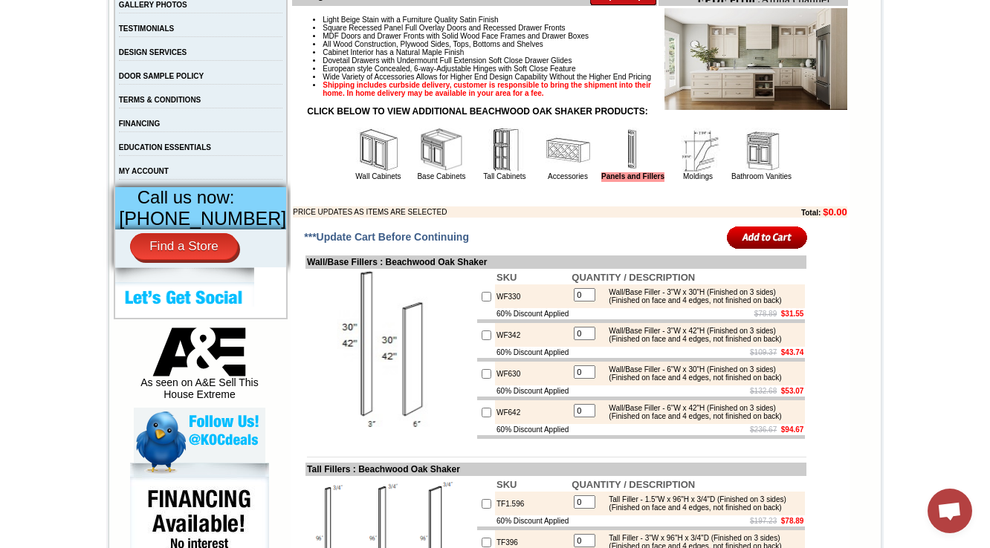
click at [666, 182] on td "Moldings" at bounding box center [697, 154] width 62 height 56
click at [675, 172] on img at bounding box center [697, 150] width 45 height 45
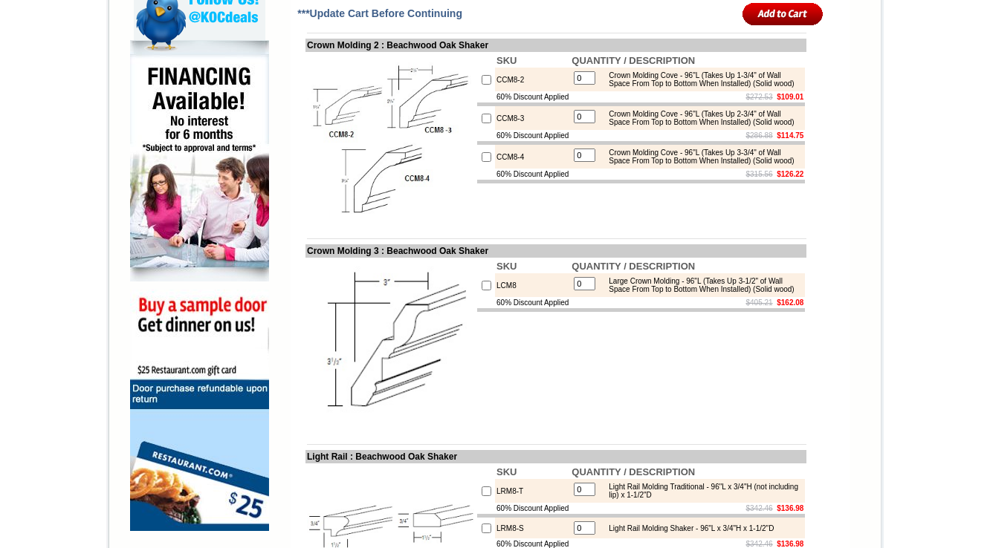
scroll to position [892, 0]
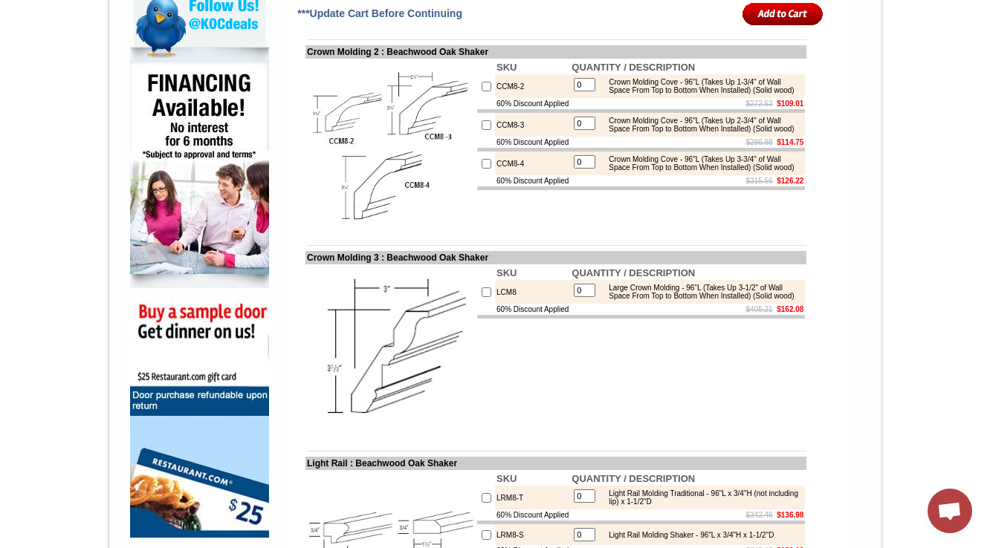
drag, startPoint x: 529, startPoint y: 238, endPoint x: 390, endPoint y: 250, distance: 139.4
click at [390, 227] on img at bounding box center [390, 143] width 167 height 167
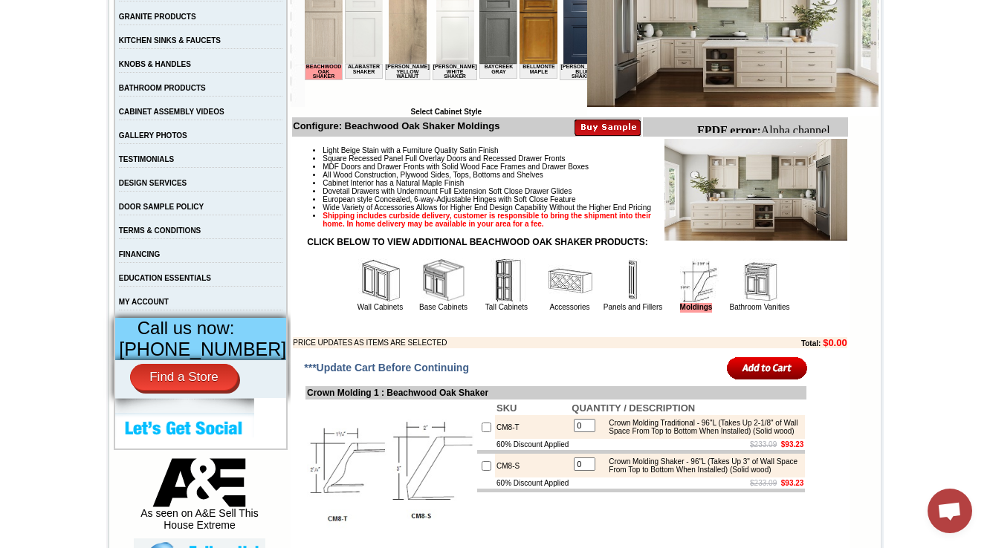
scroll to position [357, 0]
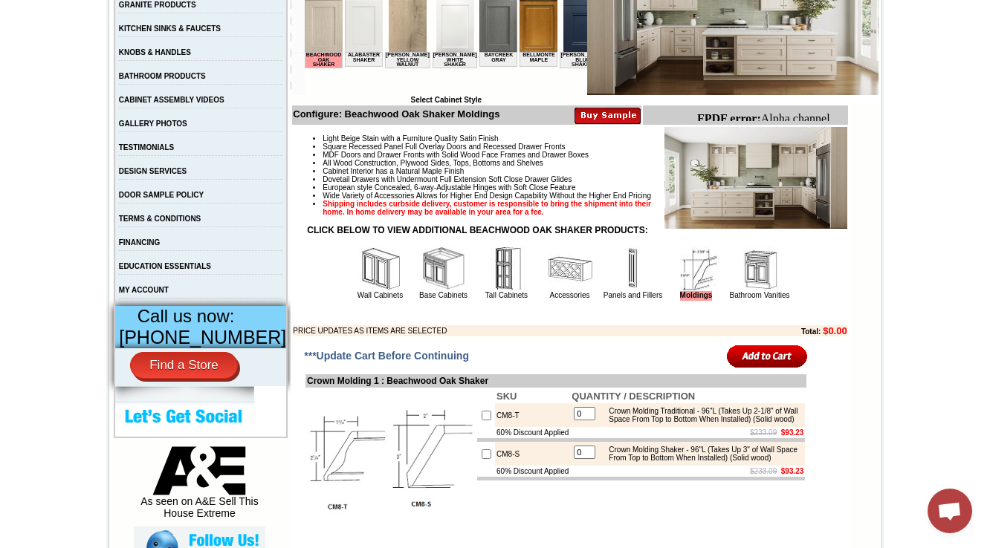
click at [748, 291] on img at bounding box center [759, 269] width 45 height 45
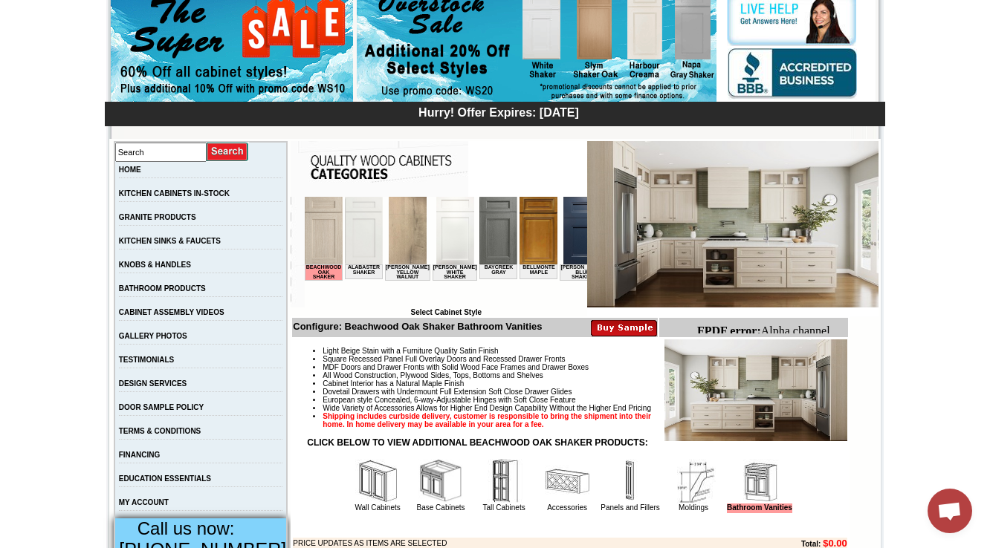
scroll to position [178, 0]
